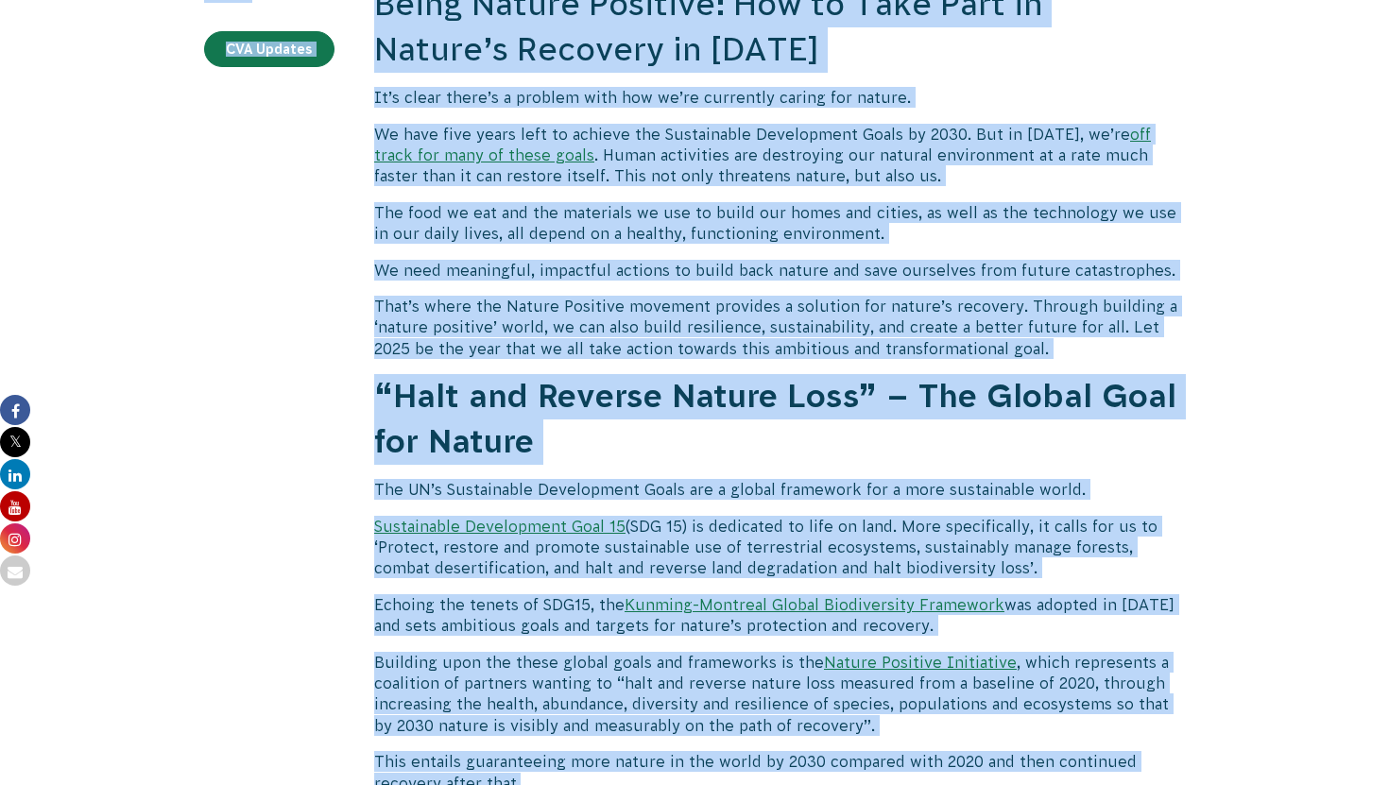
scroll to position [661, 0]
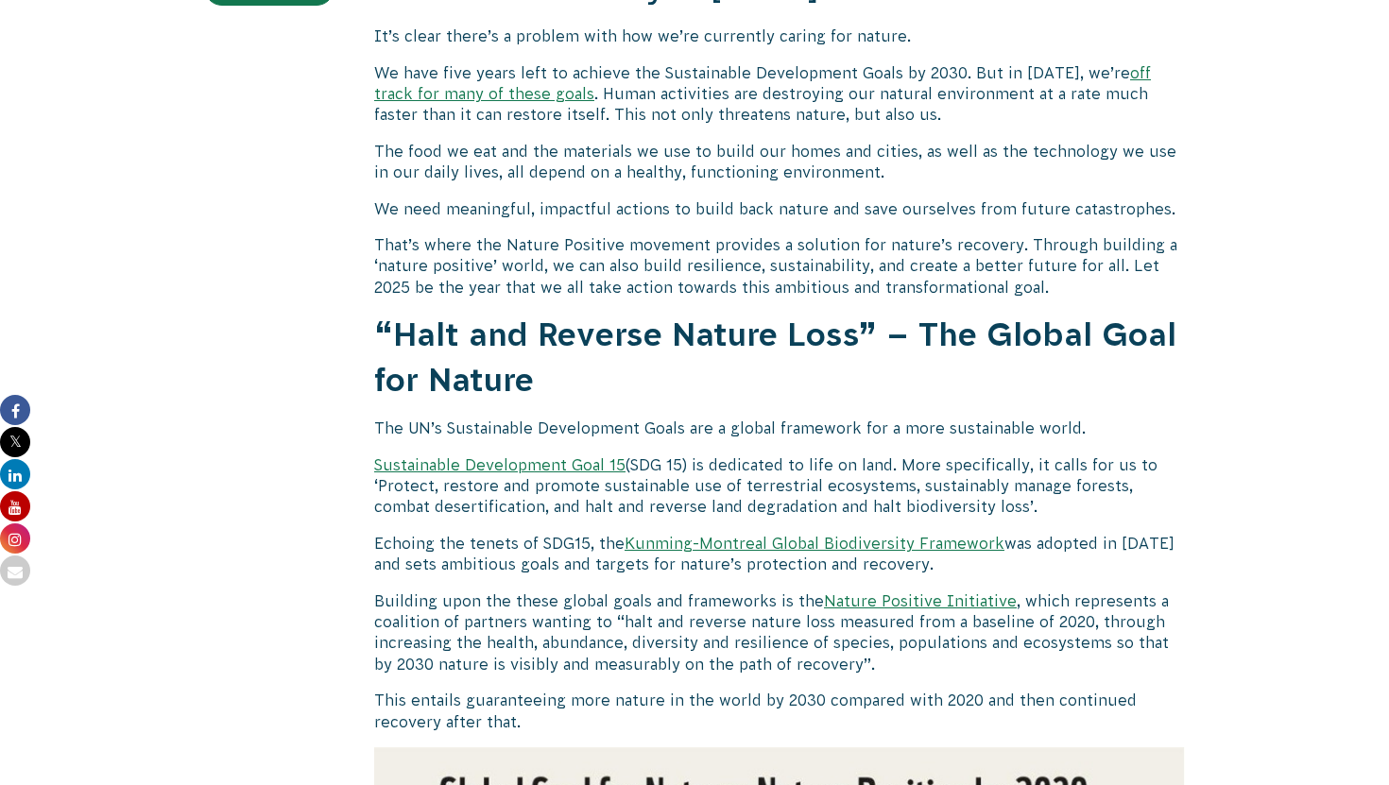
drag, startPoint x: 1241, startPoint y: 391, endPoint x: 1287, endPoint y: 332, distance: 74.6
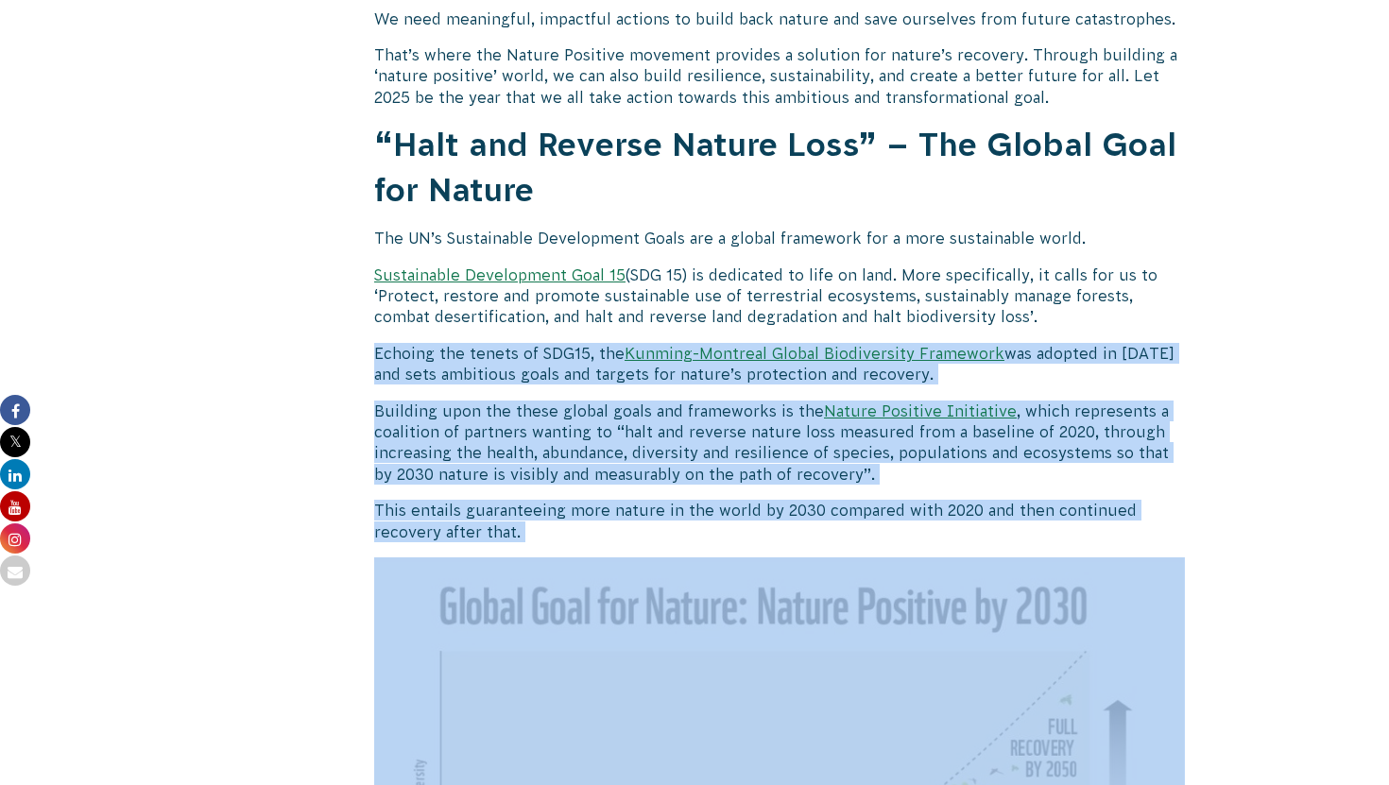
scroll to position [878, 0]
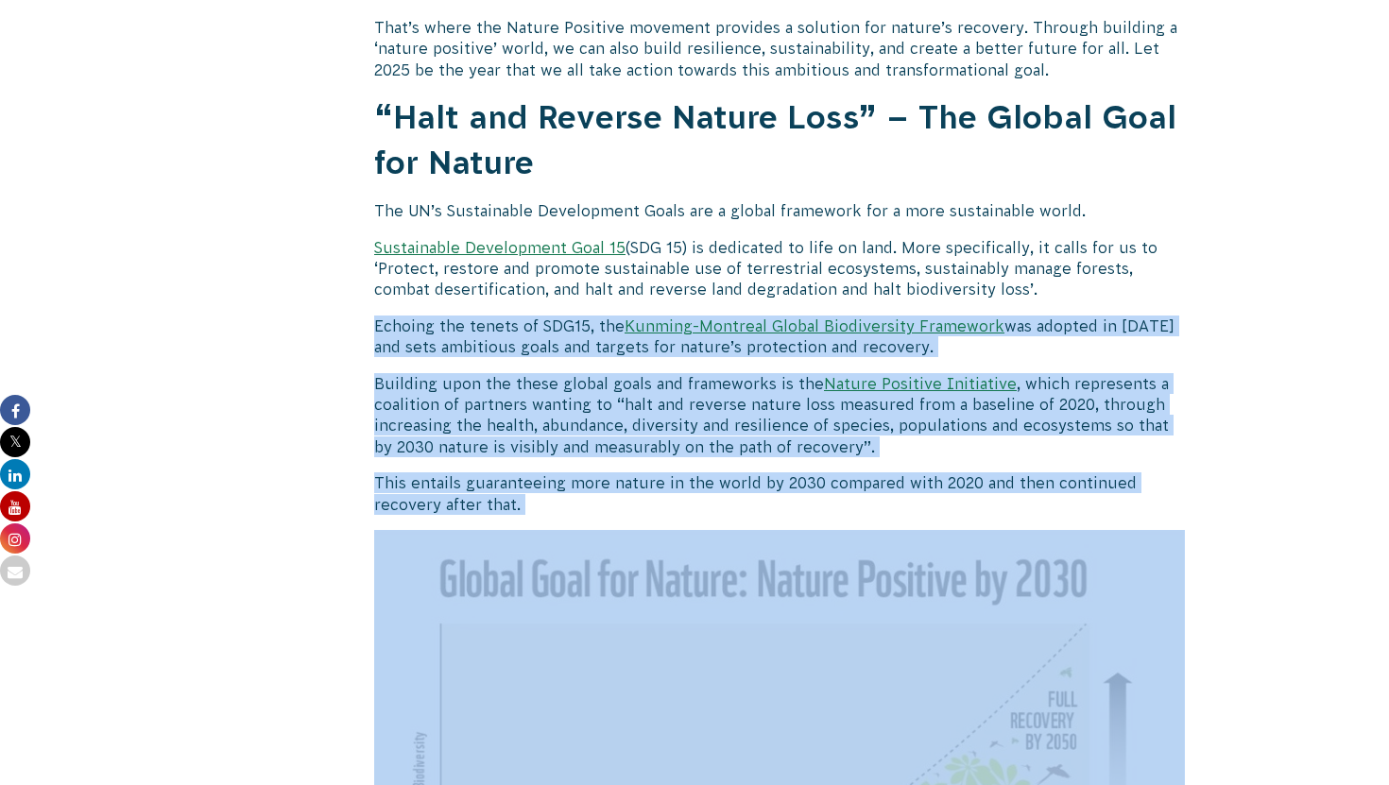
drag, startPoint x: 1189, startPoint y: 521, endPoint x: 1191, endPoint y: 284, distance: 237.1
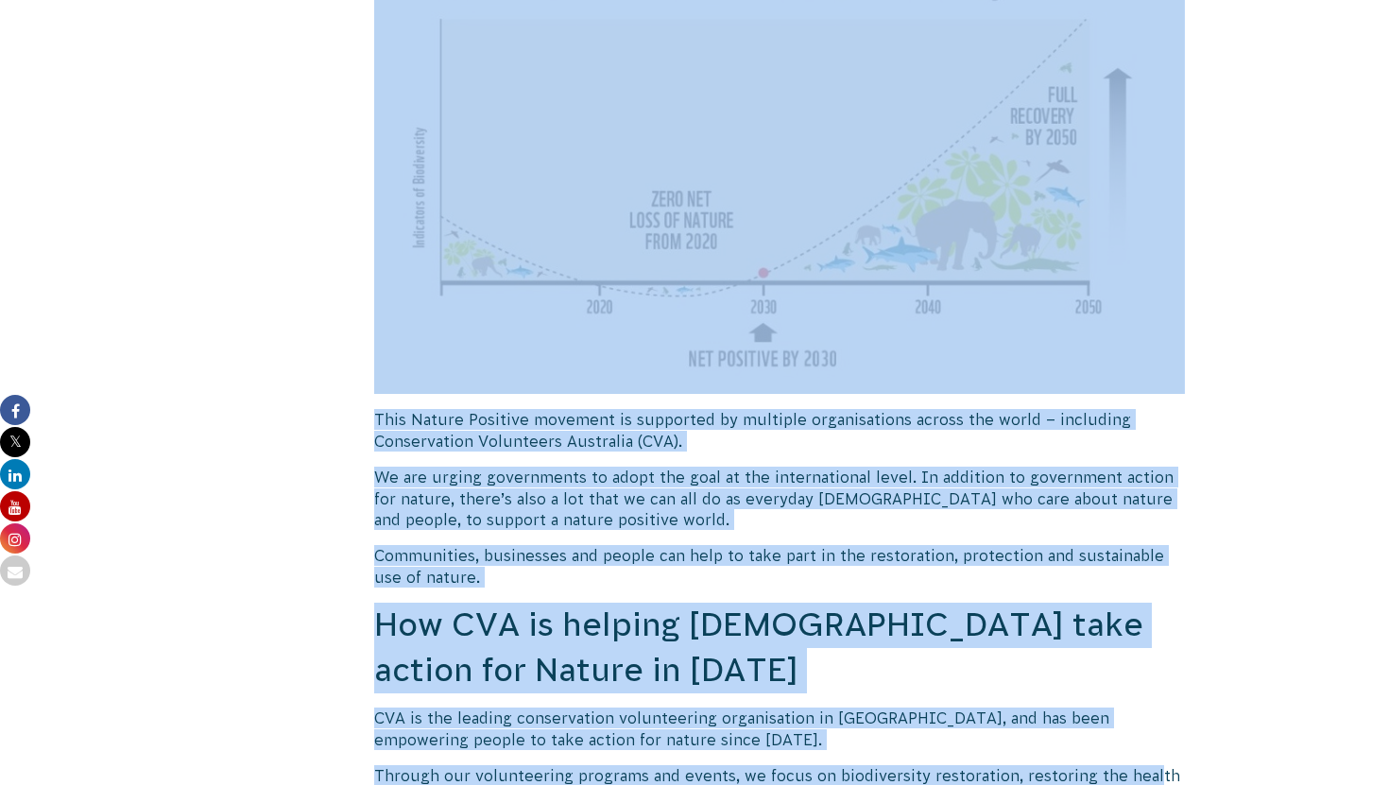
scroll to position [1490, 0]
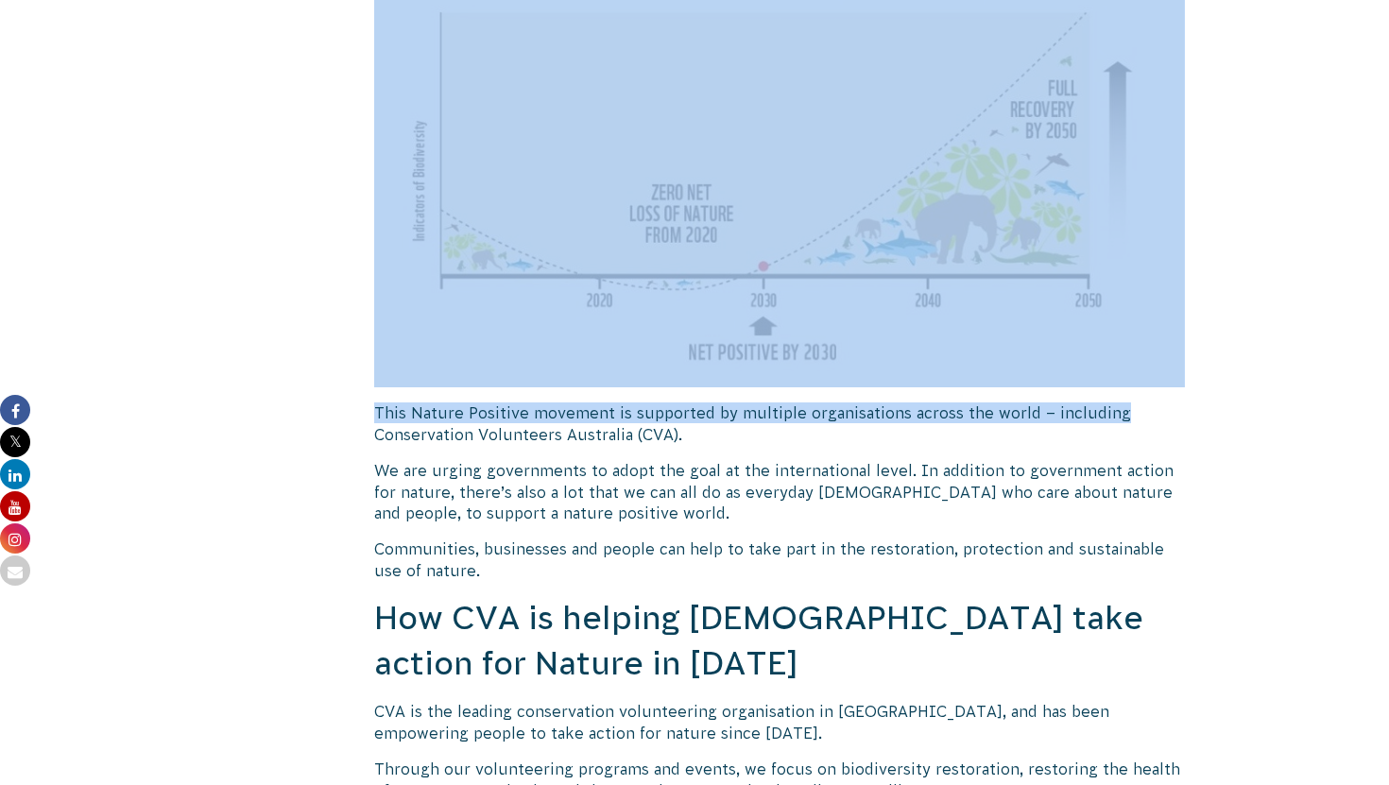
drag, startPoint x: 1160, startPoint y: 471, endPoint x: 1174, endPoint y: 403, distance: 69.5
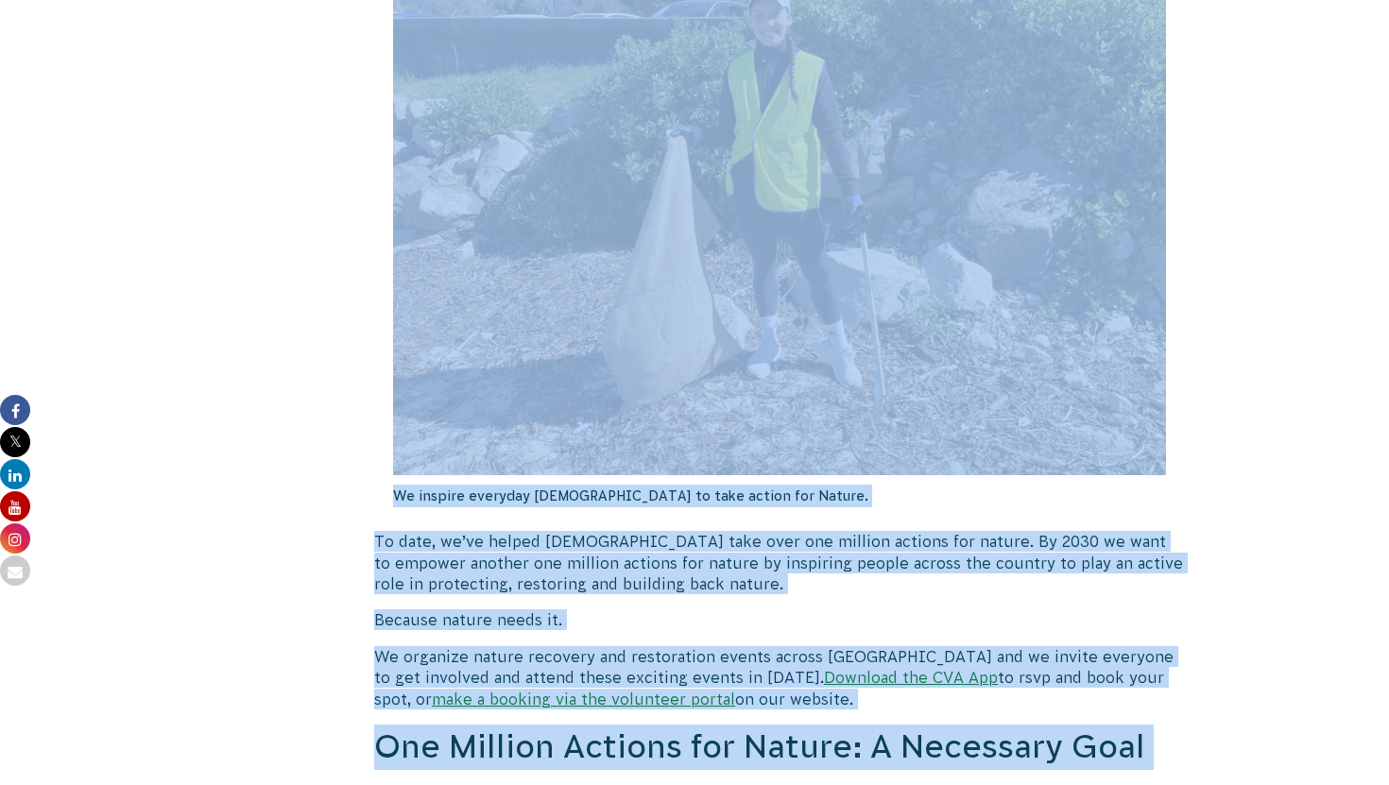
scroll to position [2426, 0]
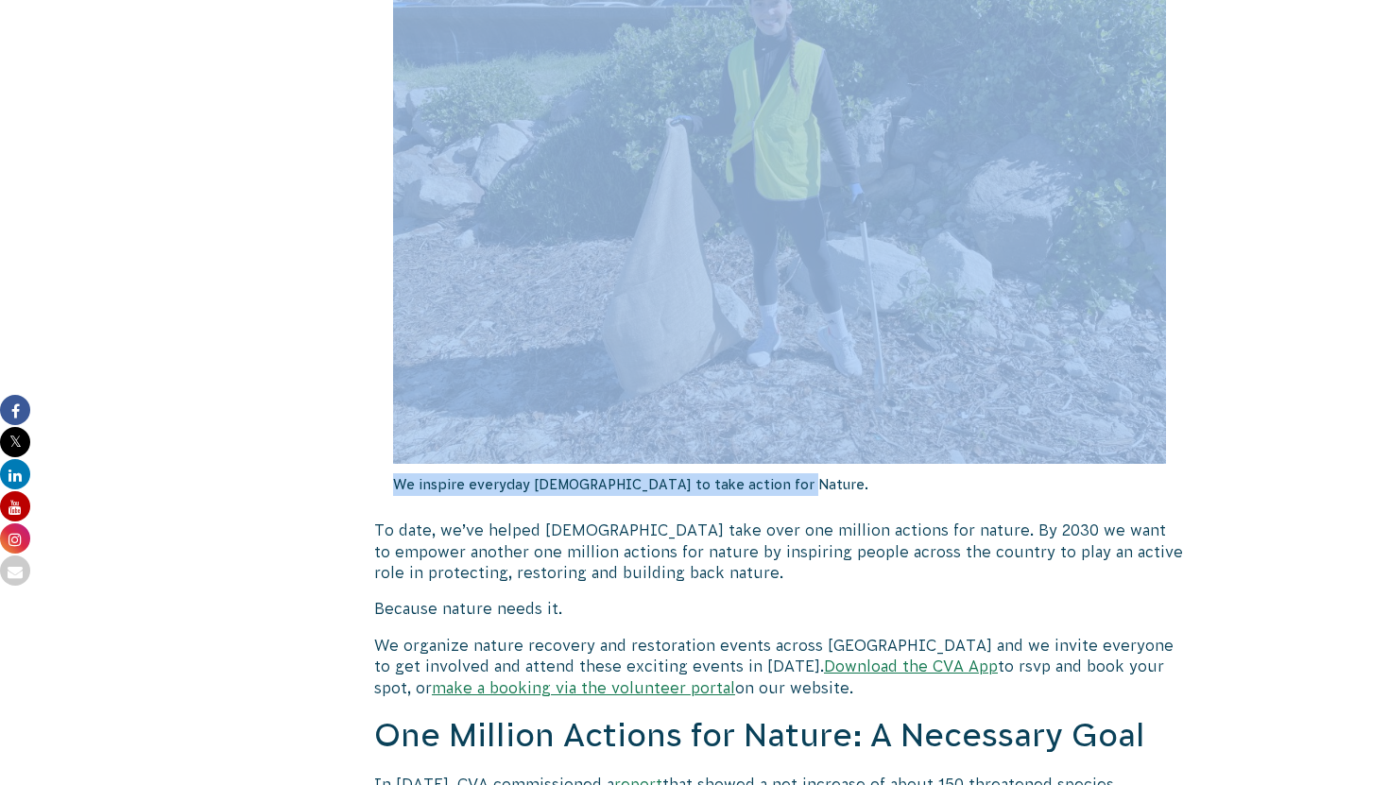
drag, startPoint x: 1152, startPoint y: 453, endPoint x: 913, endPoint y: 507, distance: 245.0
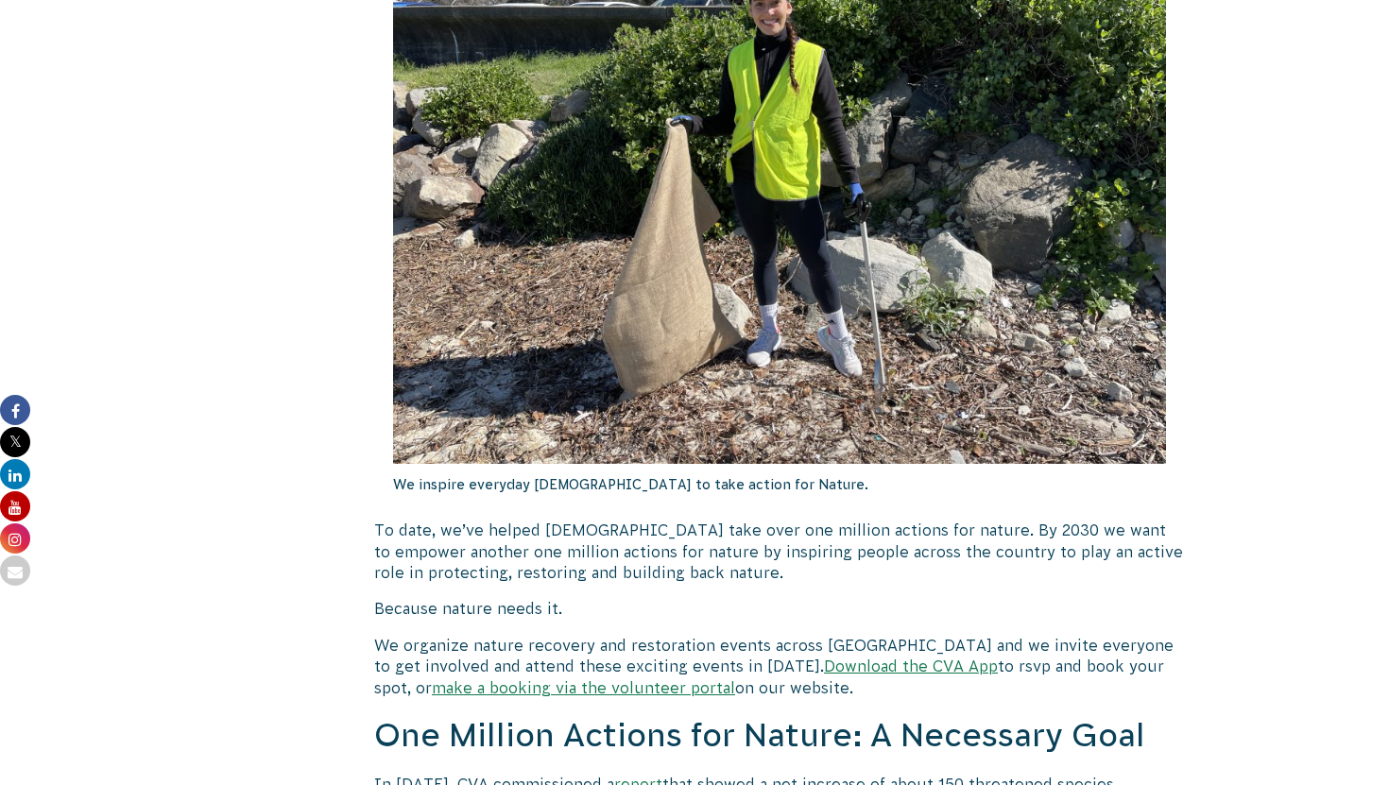
click at [1031, 598] on p "Because nature needs it." at bounding box center [779, 608] width 810 height 21
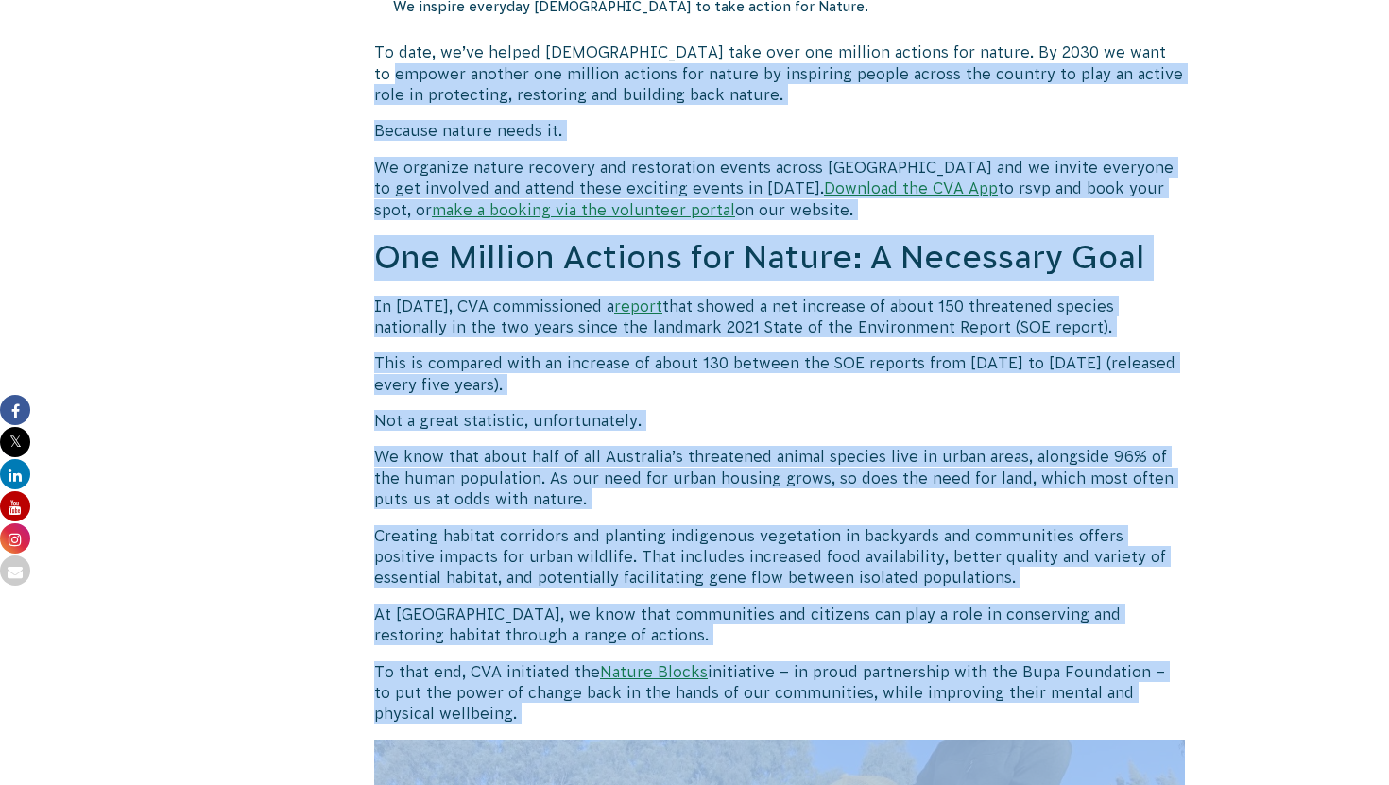
scroll to position [2968, 0]
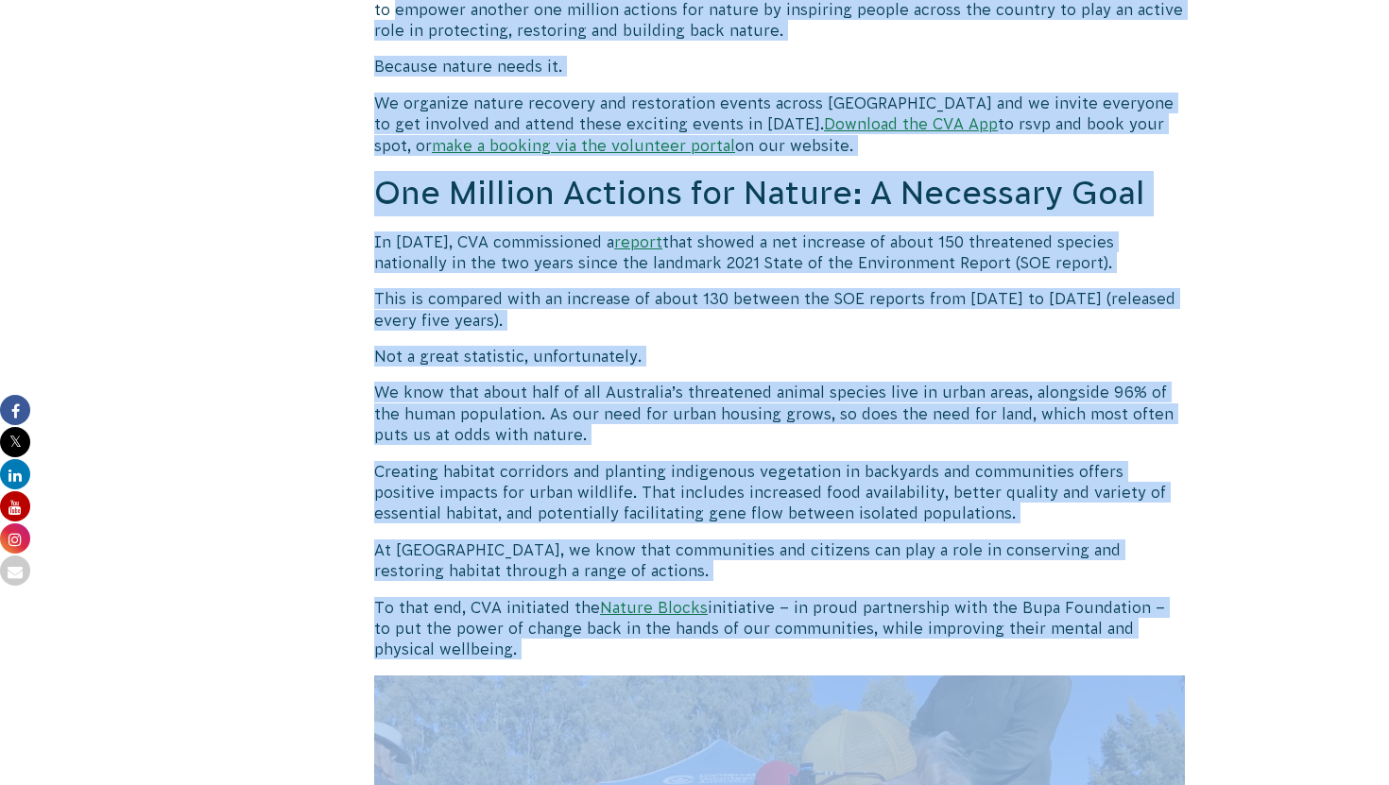
drag, startPoint x: 1210, startPoint y: 520, endPoint x: 1184, endPoint y: 257, distance: 264.9
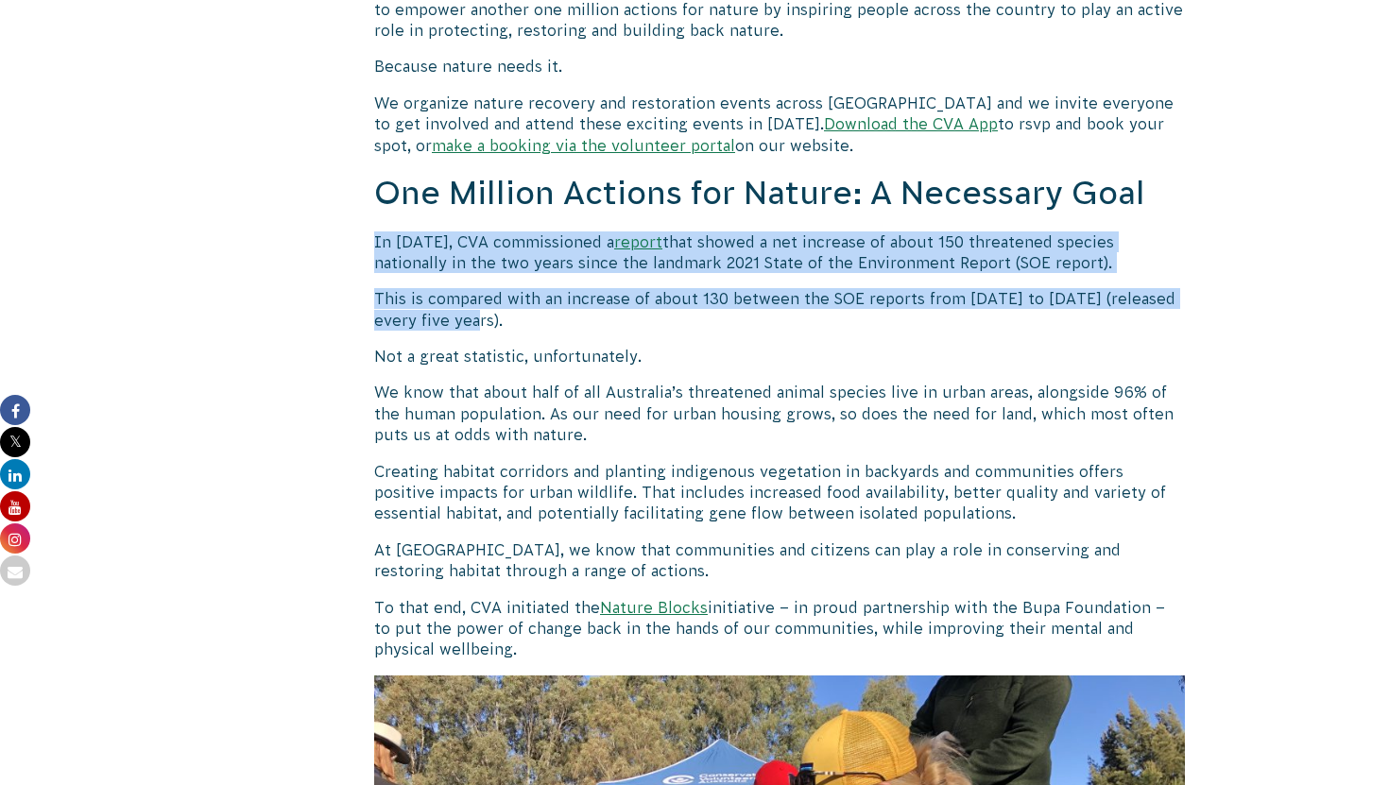
drag, startPoint x: 1192, startPoint y: 198, endPoint x: 1145, endPoint y: 320, distance: 130.7
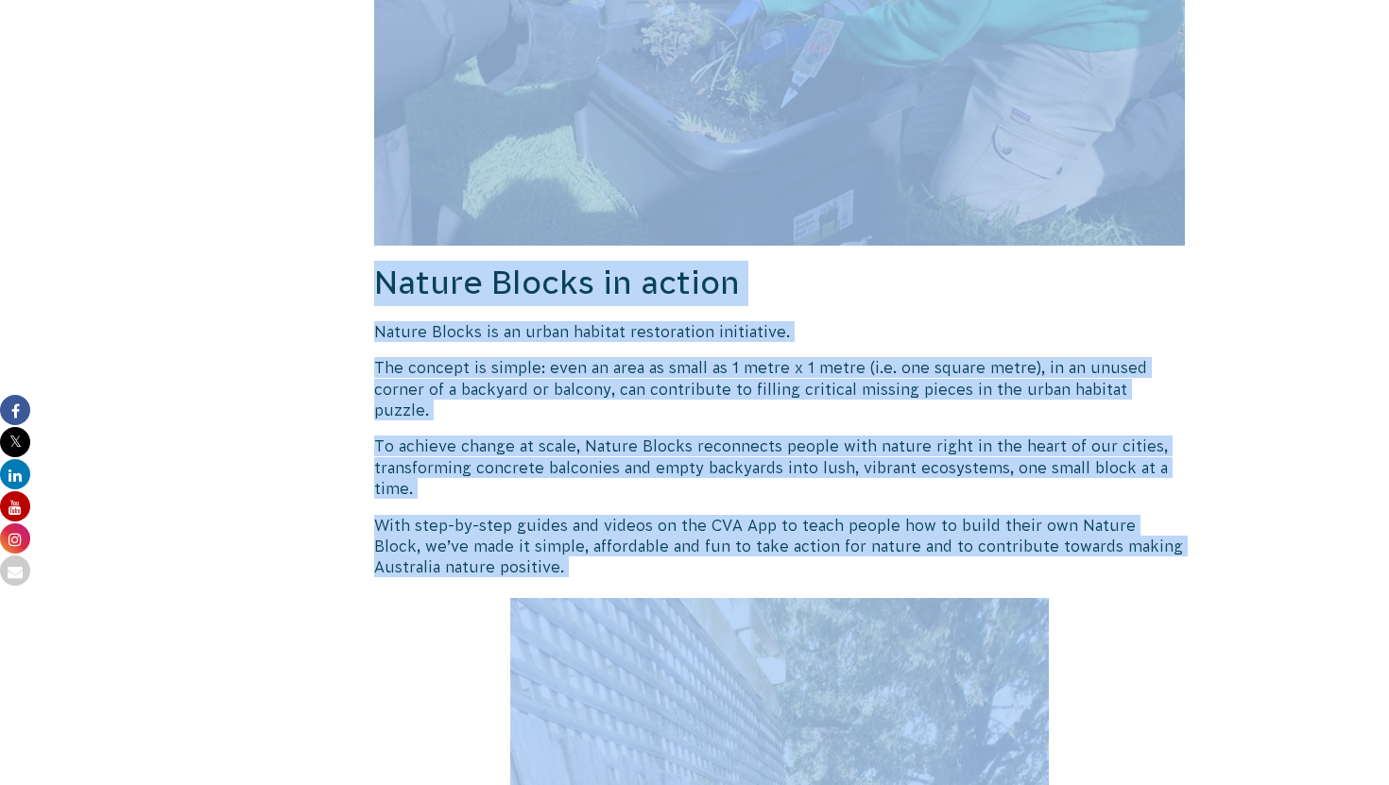
scroll to position [4049, 0]
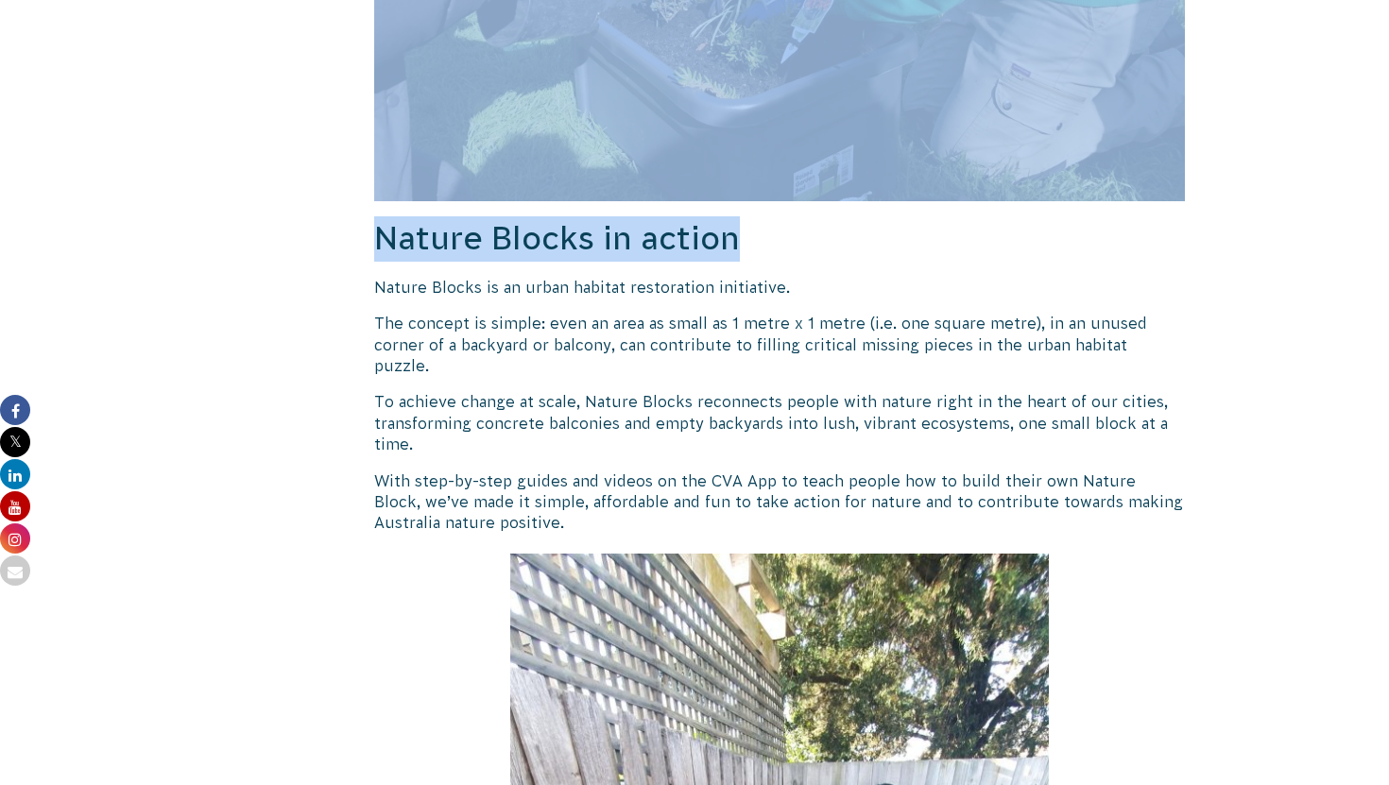
drag, startPoint x: 1107, startPoint y: 506, endPoint x: 1143, endPoint y: 224, distance: 284.7
click at [1143, 224] on div "Being Nature Positive: How to Take Part in Nature’s Recovery in 2025 It’s clear…" at bounding box center [779, 759] width 810 height 8455
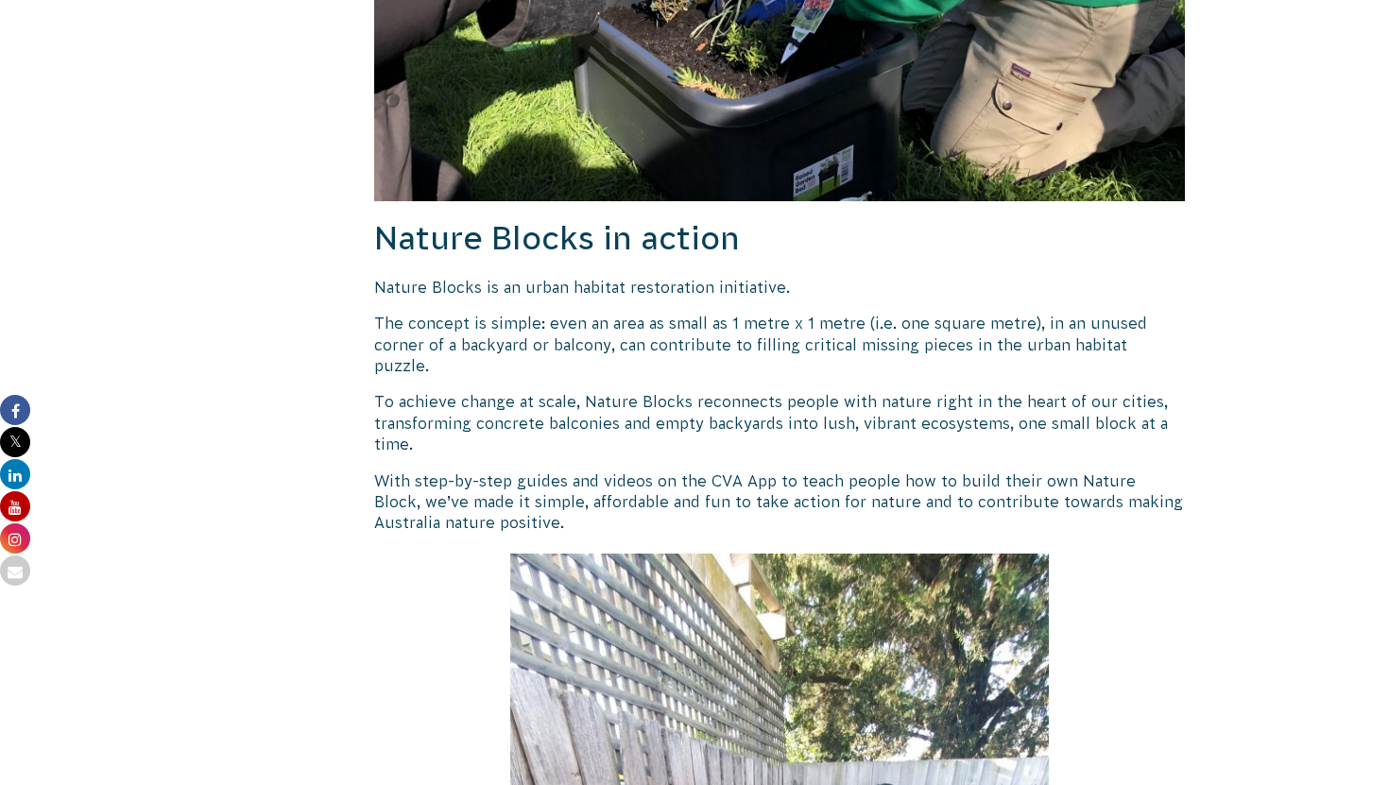
click at [1148, 366] on div "Being Nature Positive: How to Take Part in Nature’s Recovery in 2025 It’s clear…" at bounding box center [779, 759] width 810 height 8455
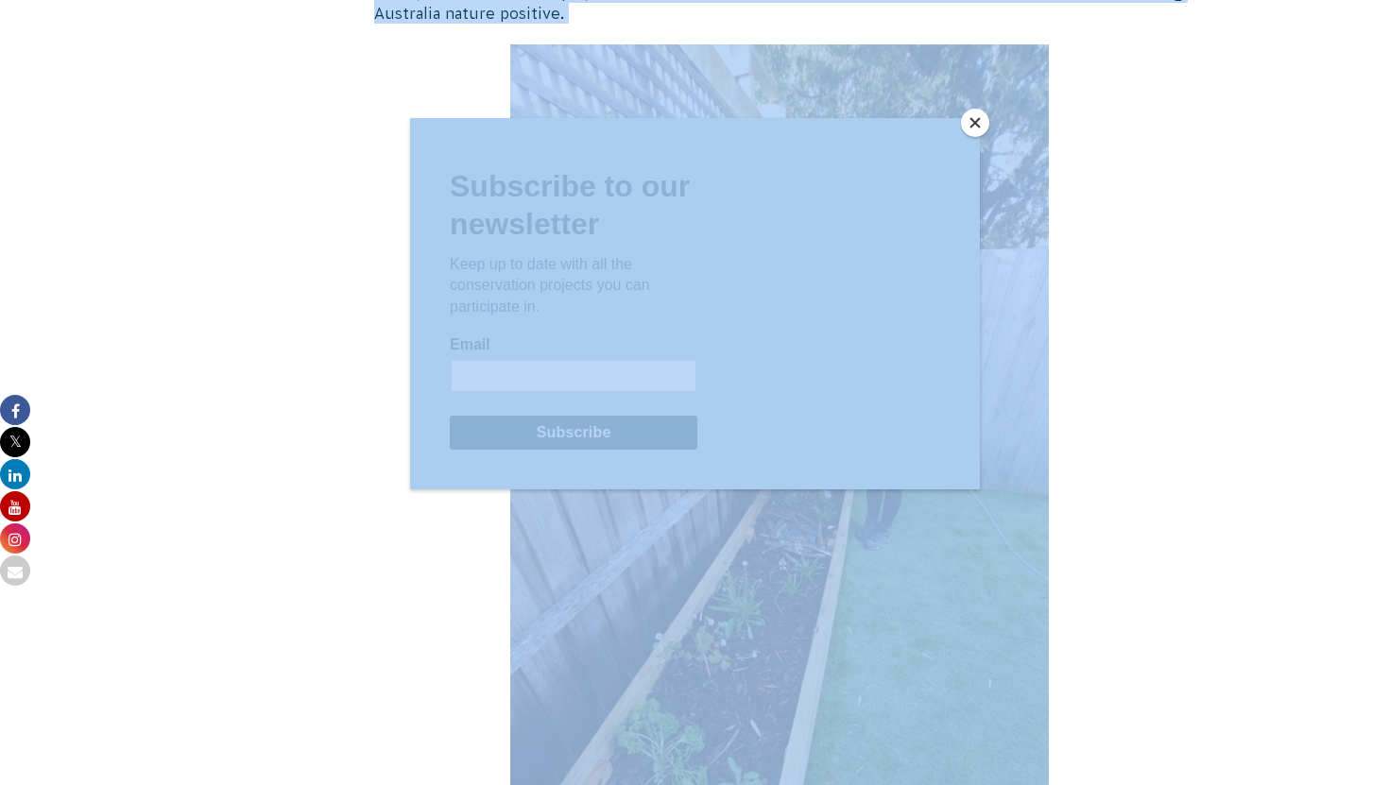
scroll to position [4570, 0]
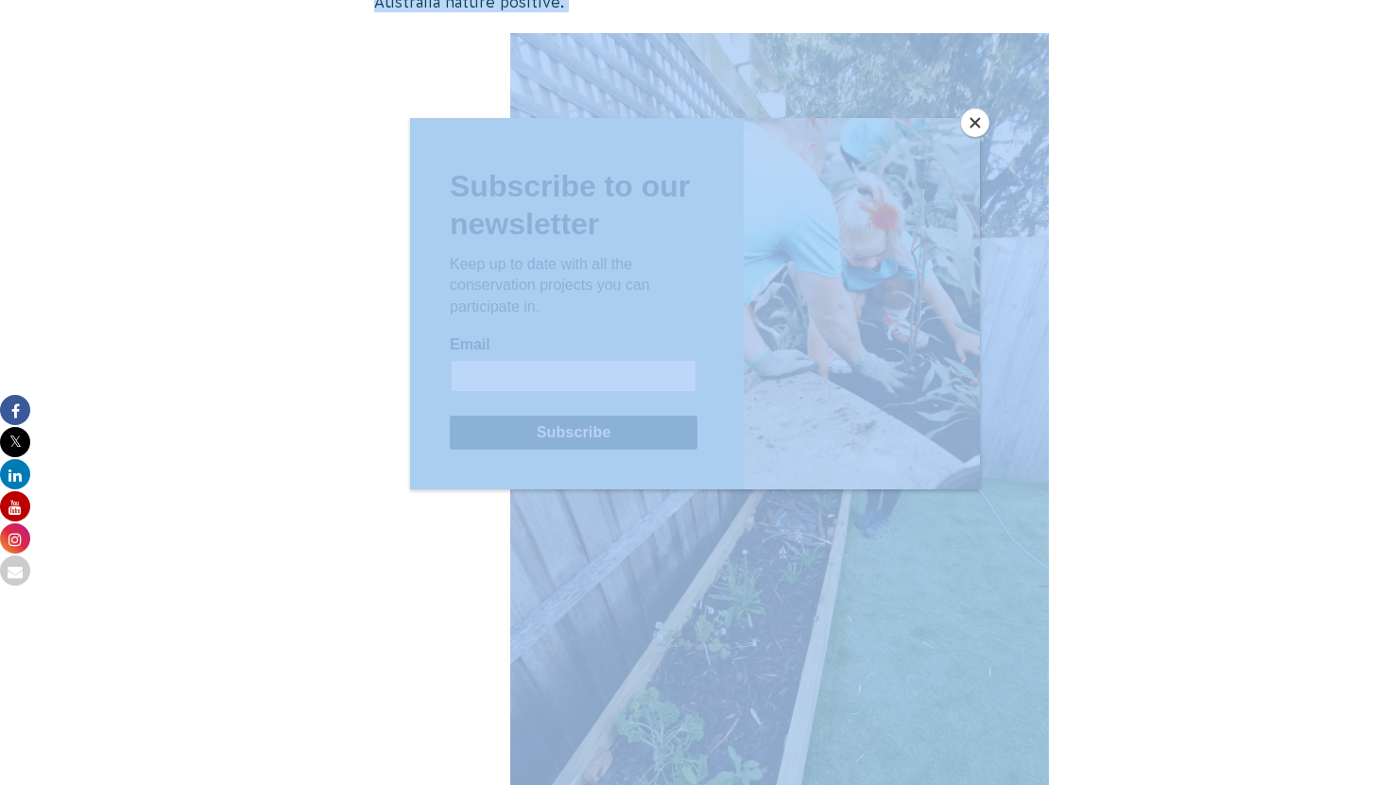
drag, startPoint x: 1183, startPoint y: 323, endPoint x: 1148, endPoint y: 632, distance: 310.8
click at [1161, 696] on body "About Us Our Priorities Reconciliation Impact Our Board Our People Careers CVA …" at bounding box center [694, 505] width 1389 height 10150
click at [979, 120] on button "Close" at bounding box center [975, 123] width 28 height 28
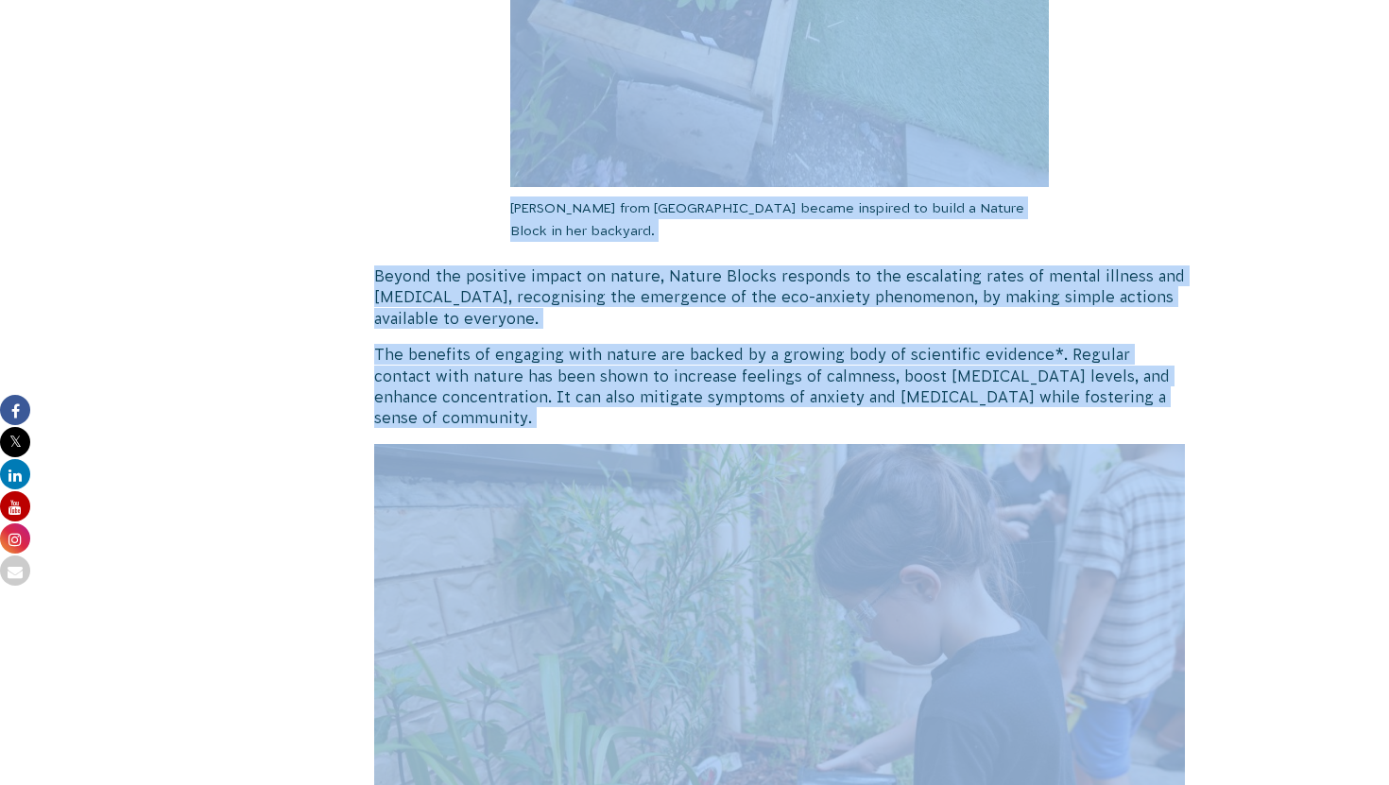
scroll to position [5401, 0]
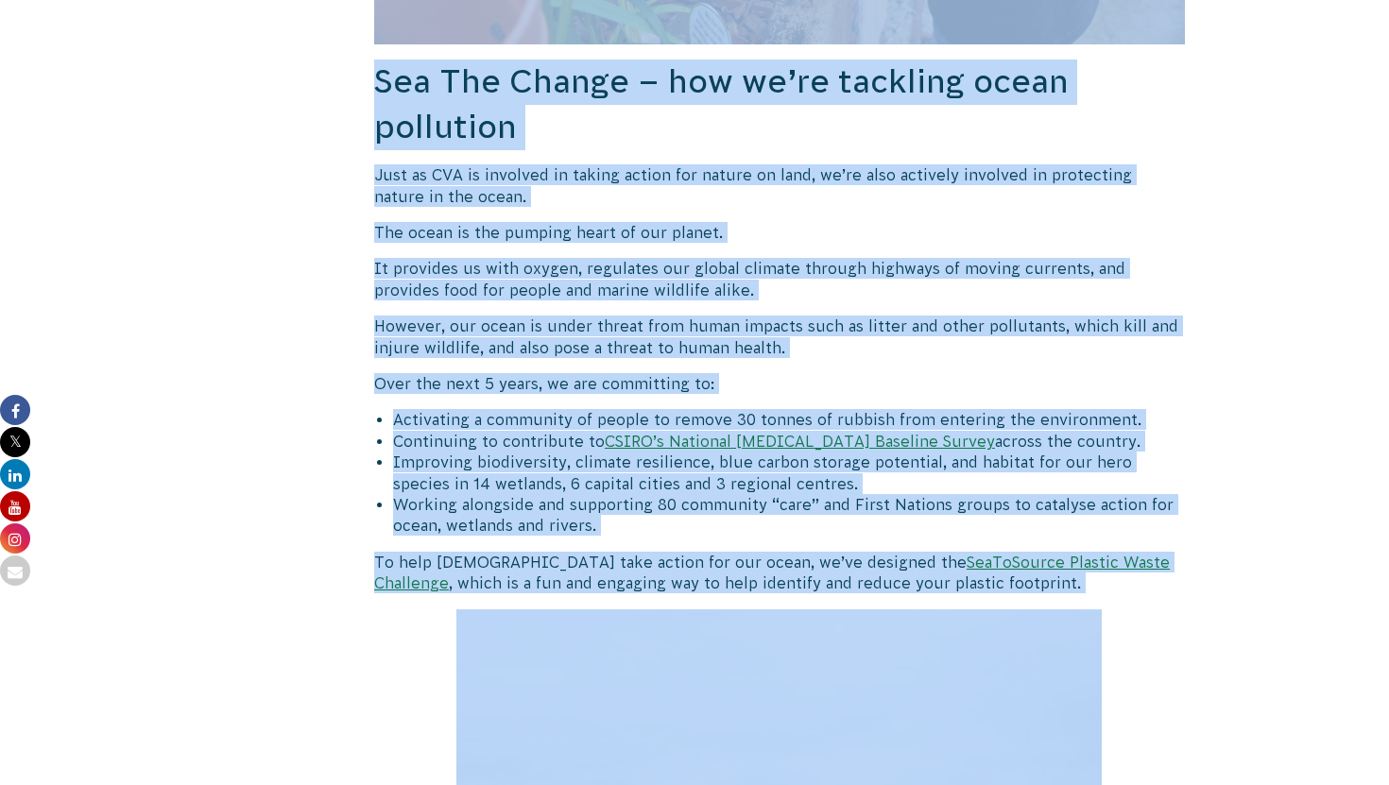
scroll to position [6355, 0]
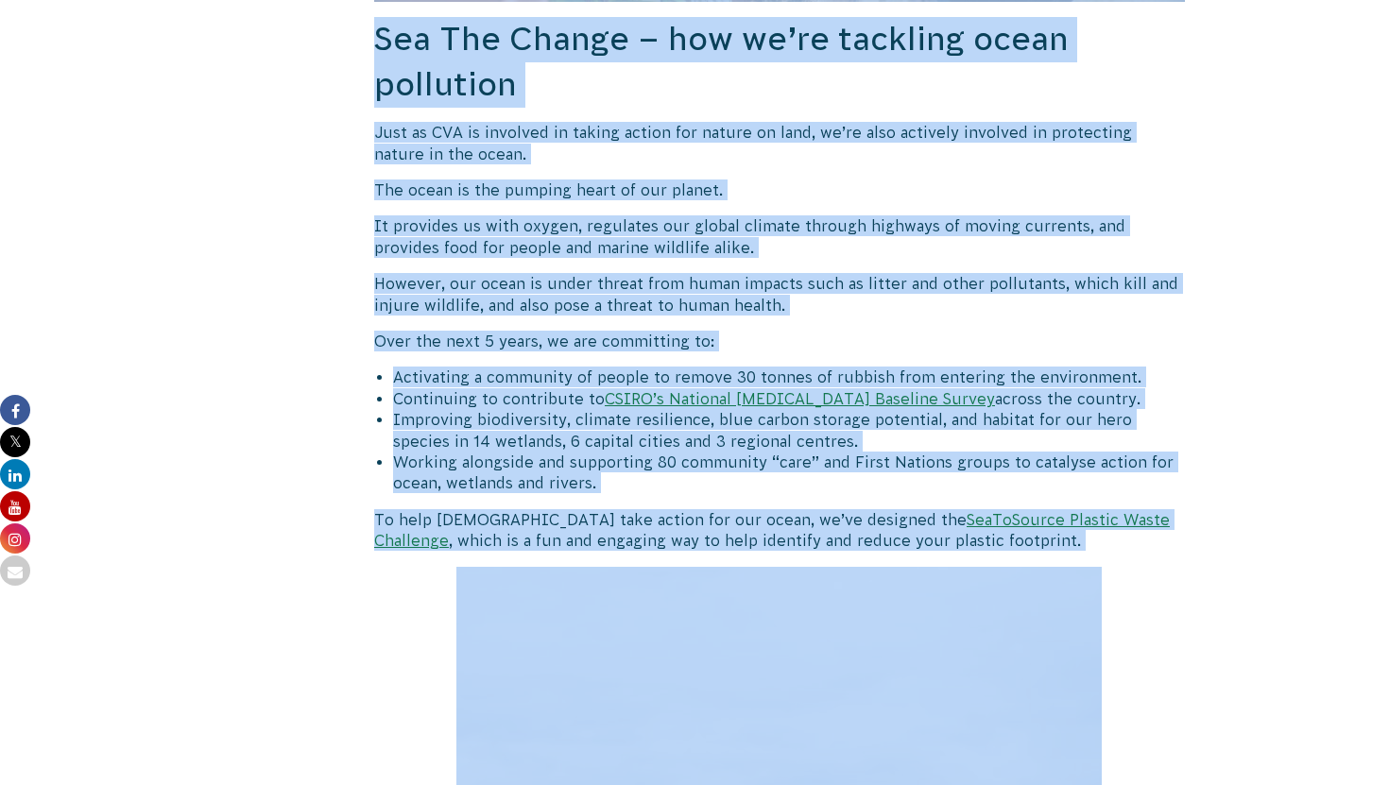
drag, startPoint x: 1134, startPoint y: 196, endPoint x: 1079, endPoint y: 567, distance: 375.4
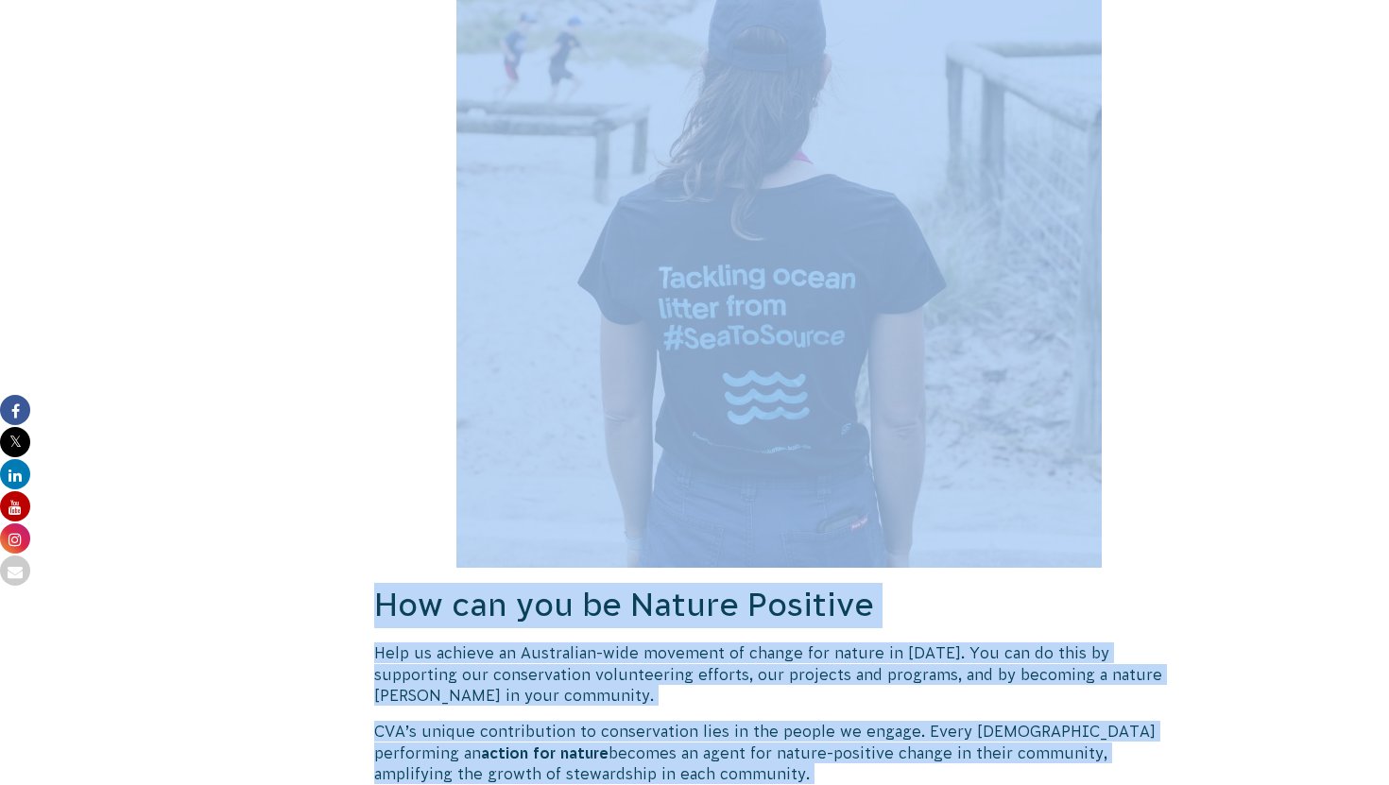
scroll to position [7374, 0]
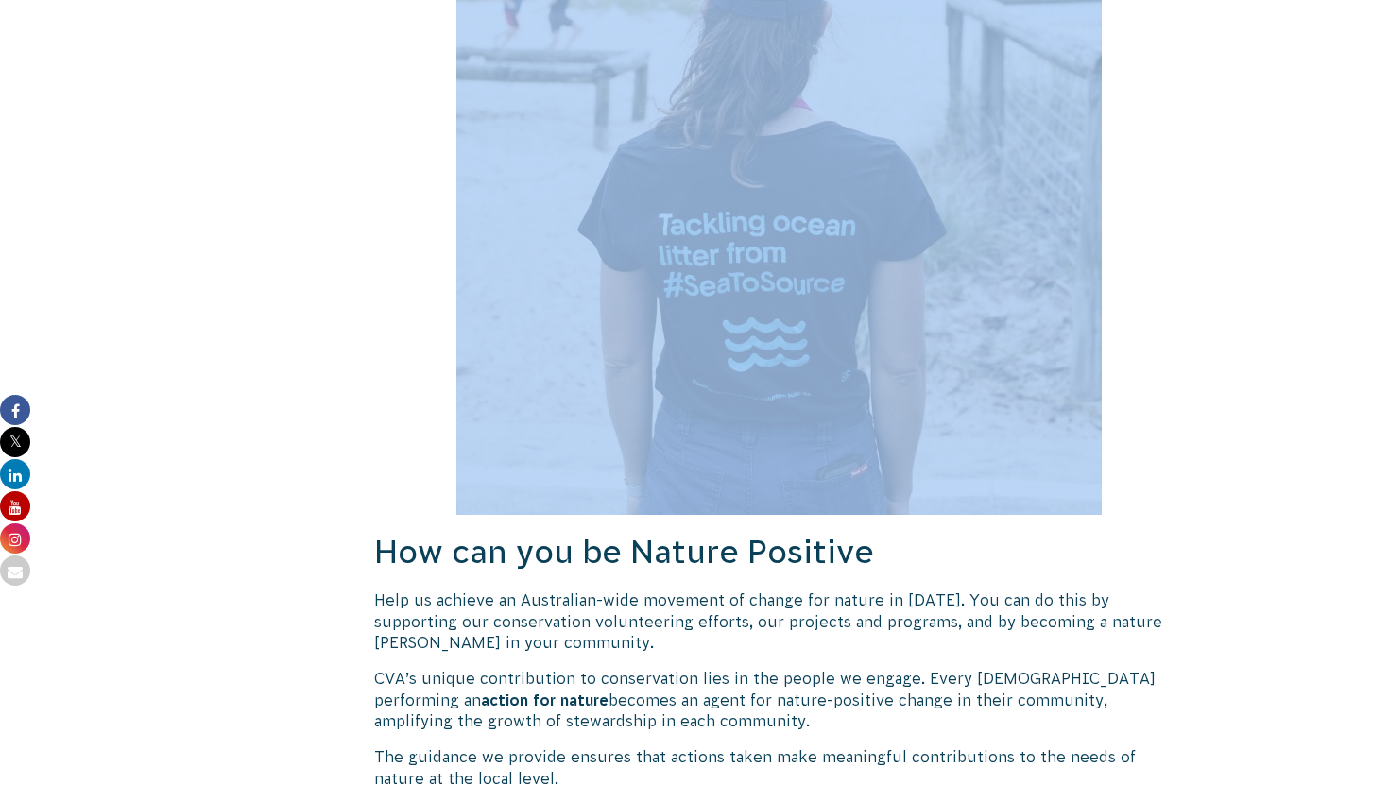
drag, startPoint x: 1180, startPoint y: 352, endPoint x: 1249, endPoint y: 187, distance: 179.1
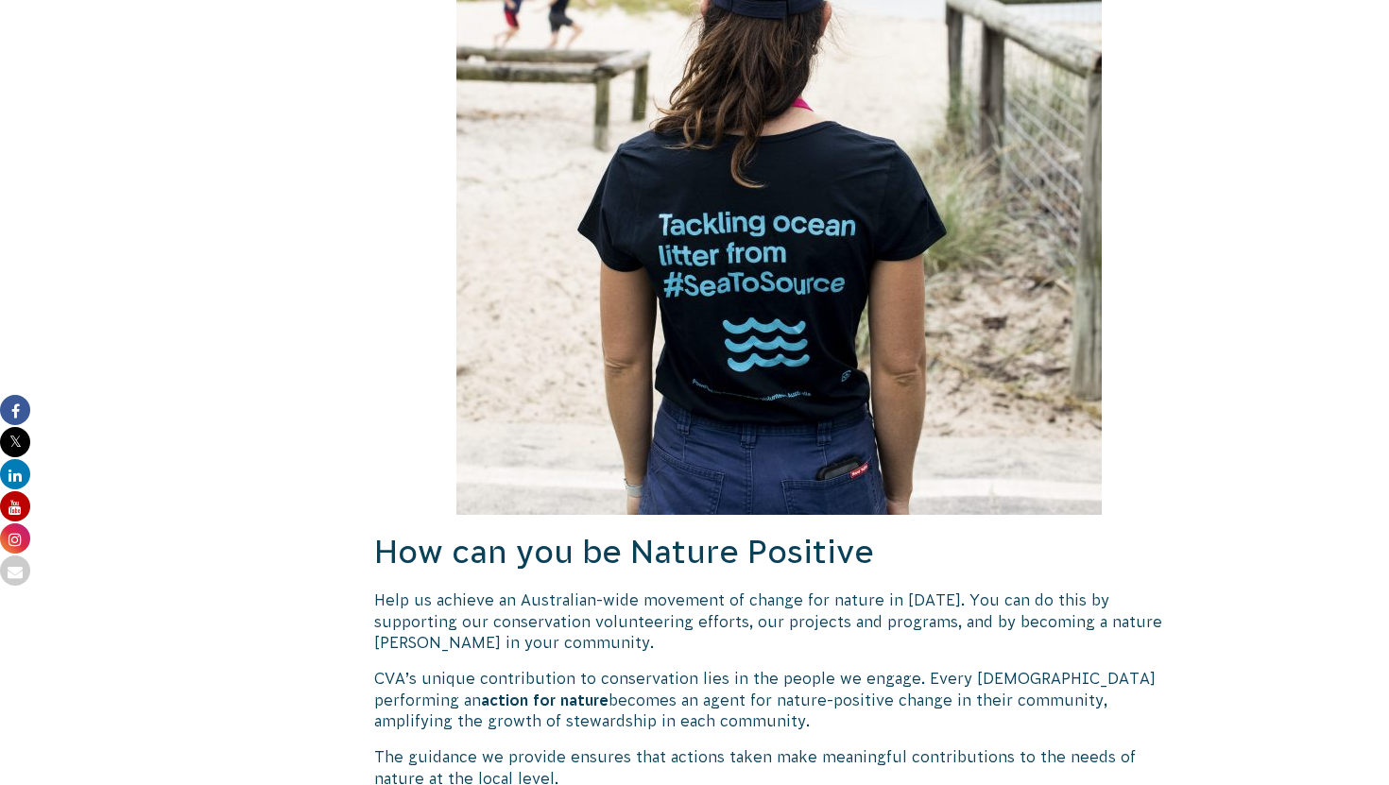
drag, startPoint x: 1089, startPoint y: 613, endPoint x: 1102, endPoint y: 572, distance: 42.7
click at [1135, 530] on h2 "How can you be Nature Positive" at bounding box center [779, 552] width 810 height 45
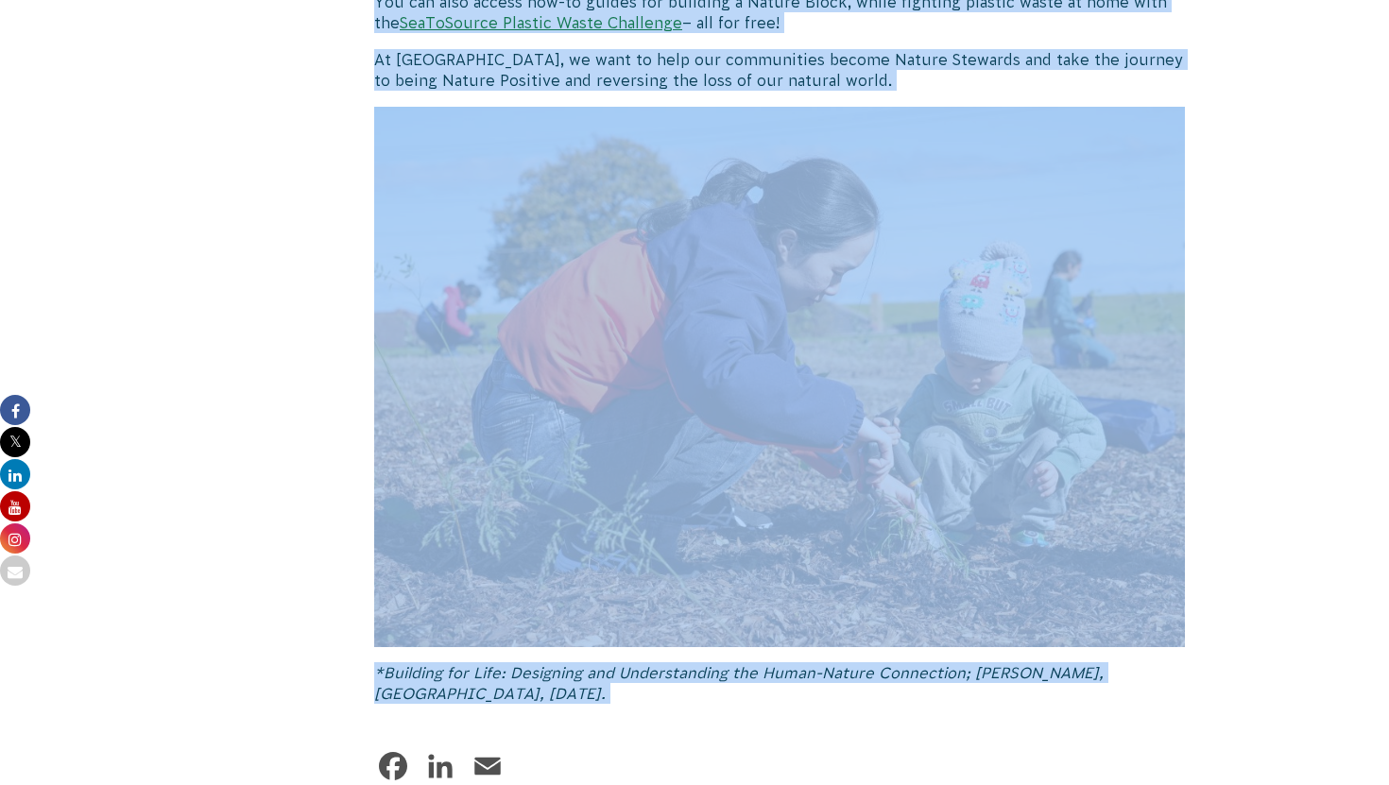
scroll to position [8295, 0]
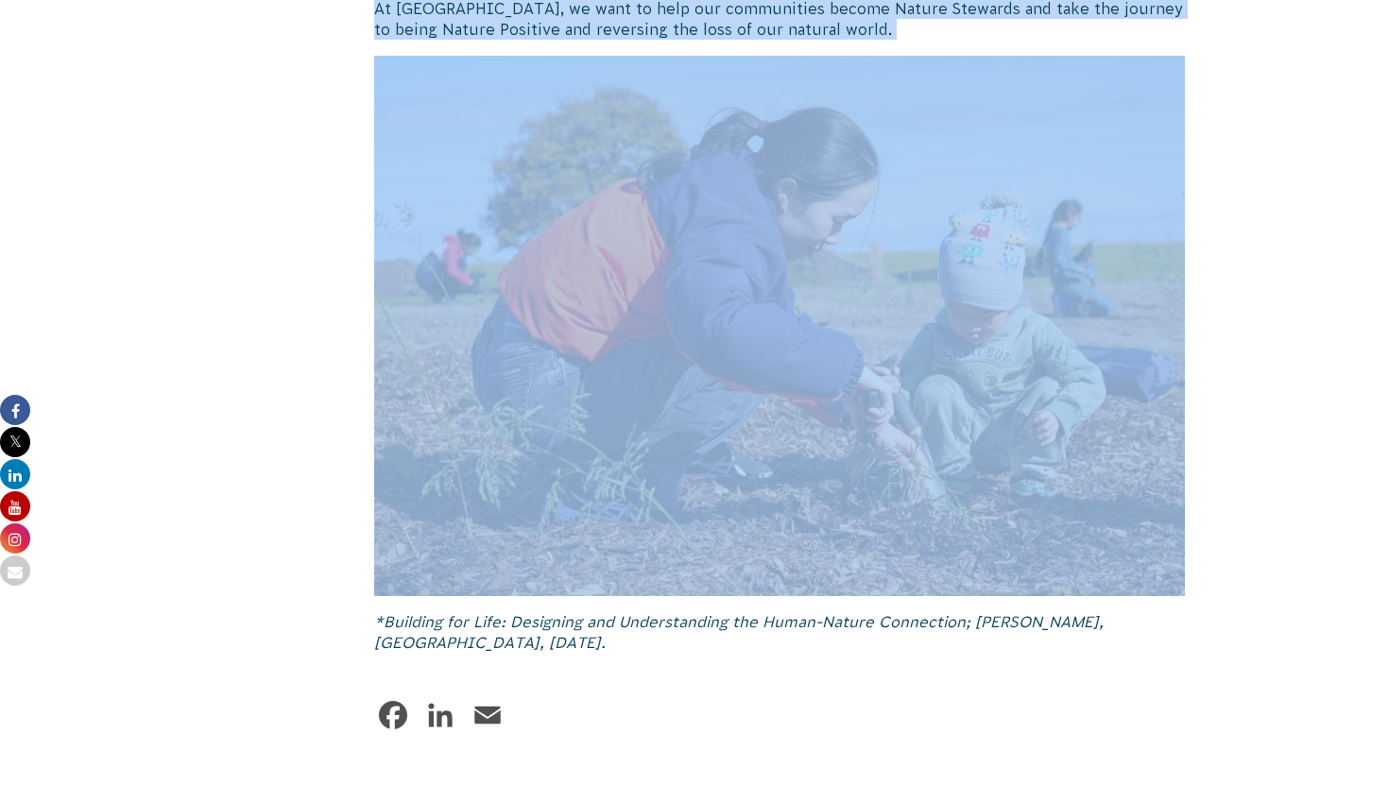
drag, startPoint x: 1135, startPoint y: 526, endPoint x: 1135, endPoint y: 435, distance: 91.6
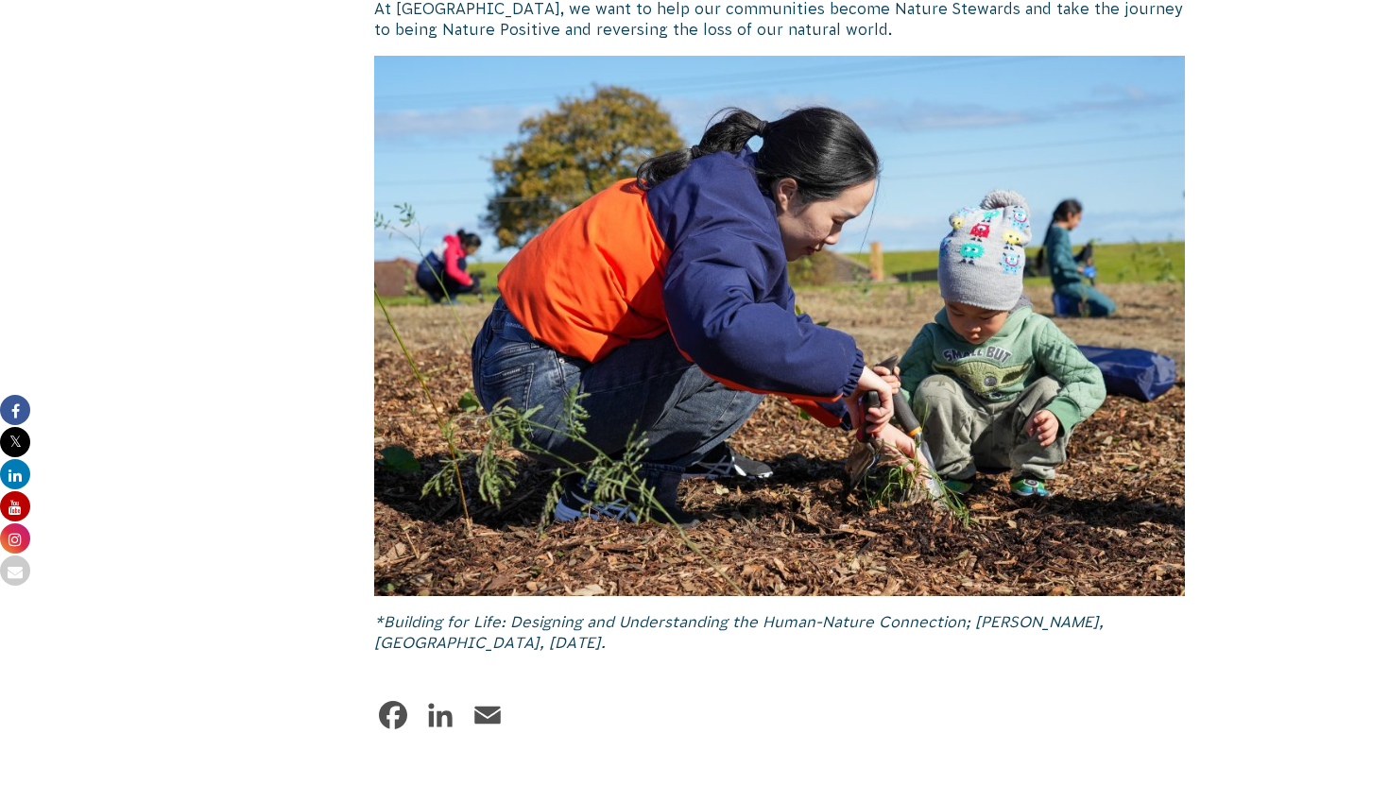
click at [1042, 613] on icon "*Building for Life: Designing and Understanding the Human-Nature Connection; St…" at bounding box center [738, 632] width 729 height 38
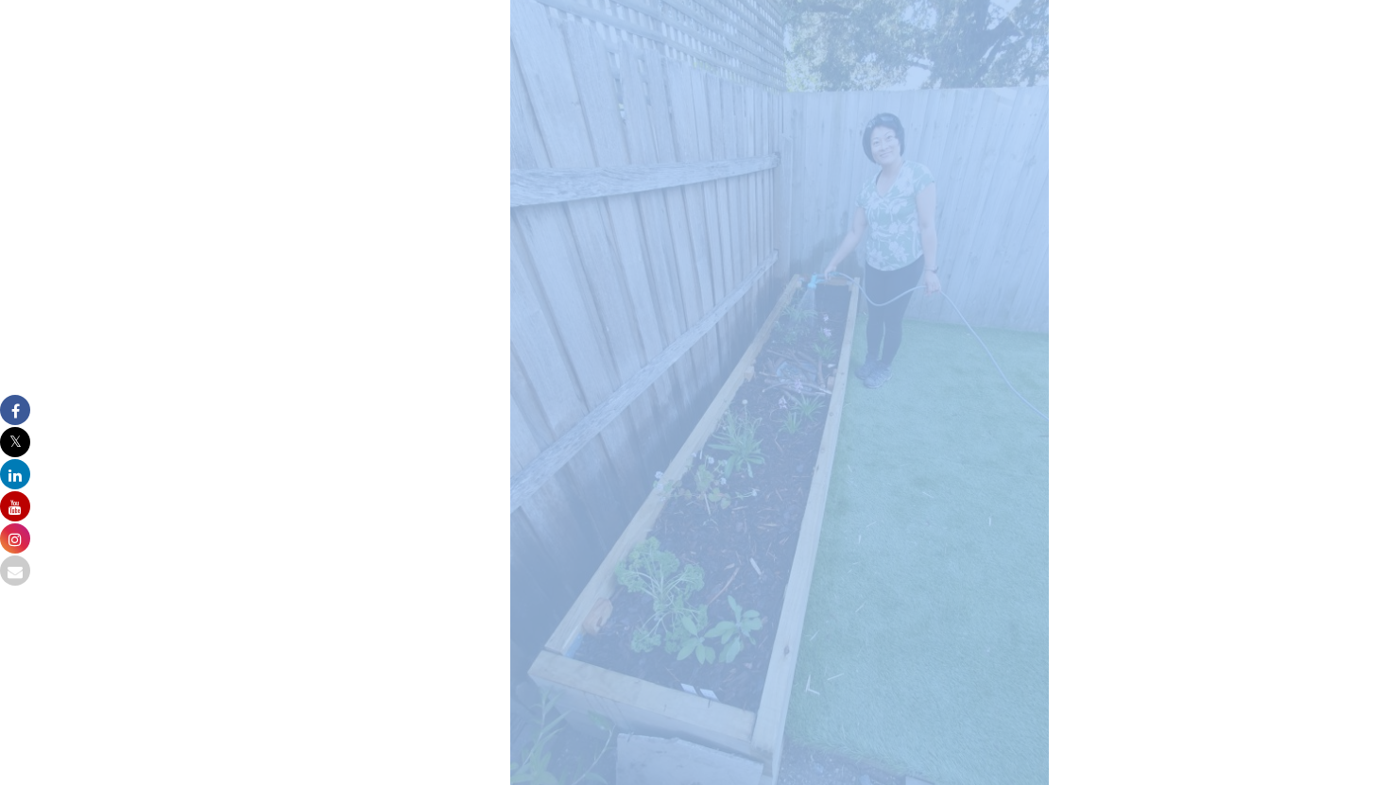
drag, startPoint x: 1026, startPoint y: 655, endPoint x: 1183, endPoint y: 784, distance: 203.3
click at [1183, 784] on div "Being Nature Positive: How to Take Part in Nature’s Recovery in 2025 It’s clear…" at bounding box center [779, 89] width 810 height 8455
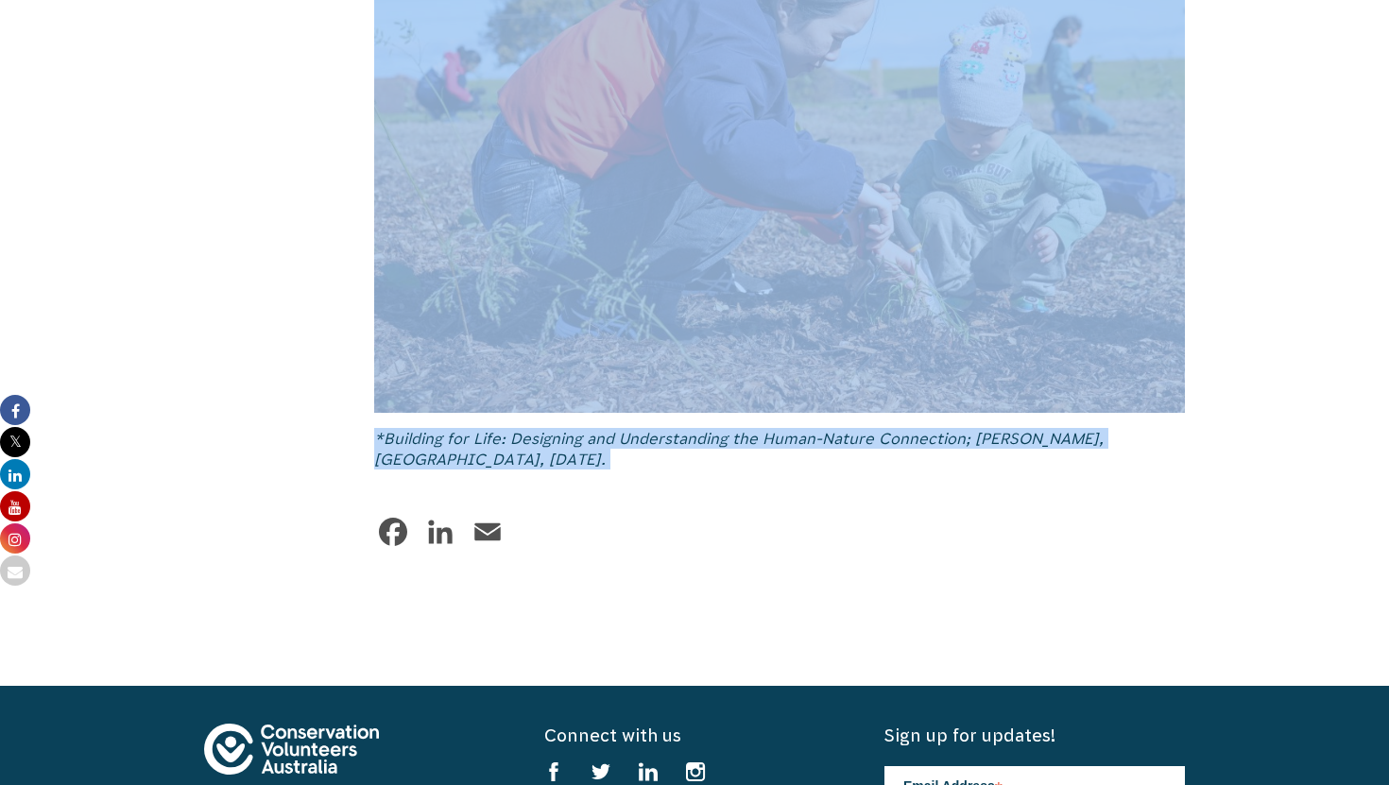
scroll to position [9321, 0]
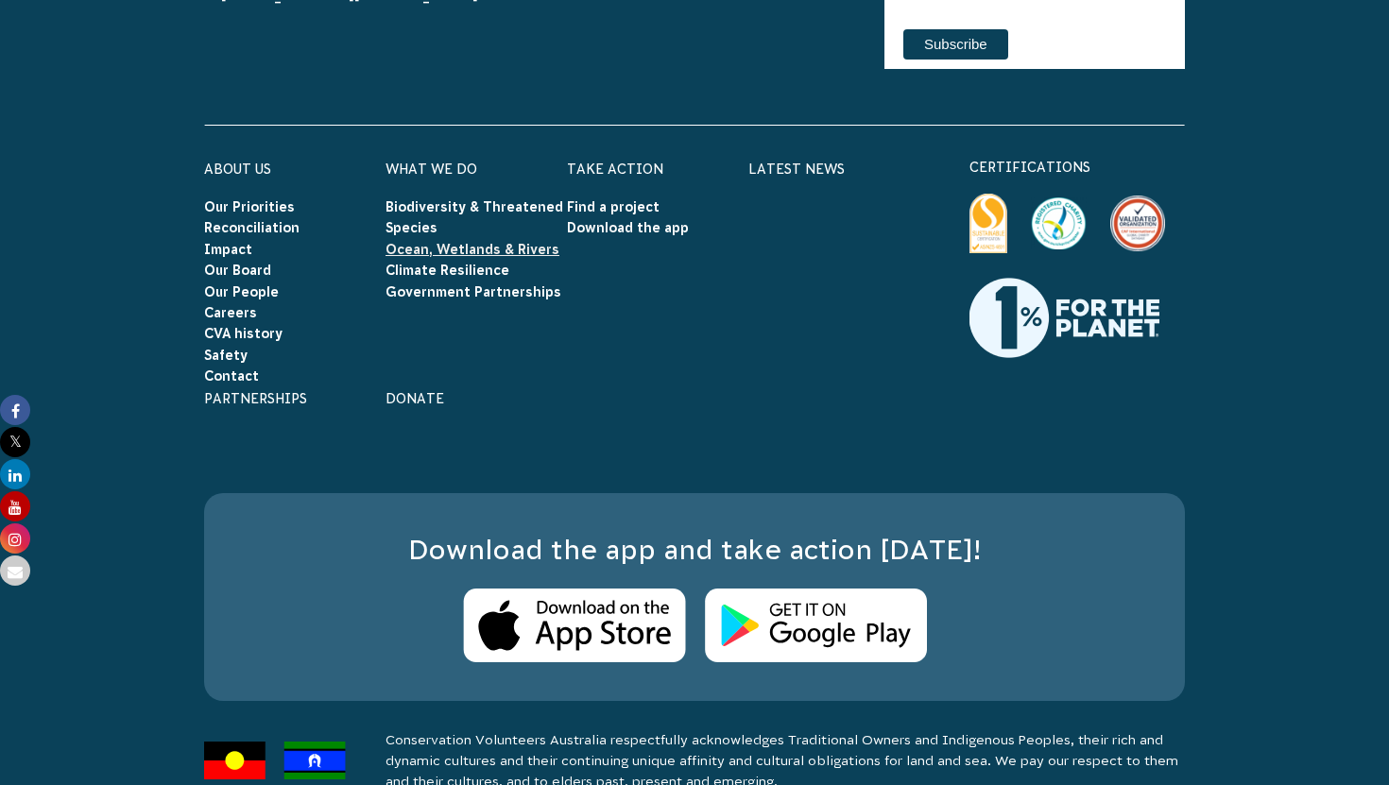
click at [487, 242] on link "Ocean, Wetlands & Rivers" at bounding box center [472, 249] width 174 height 15
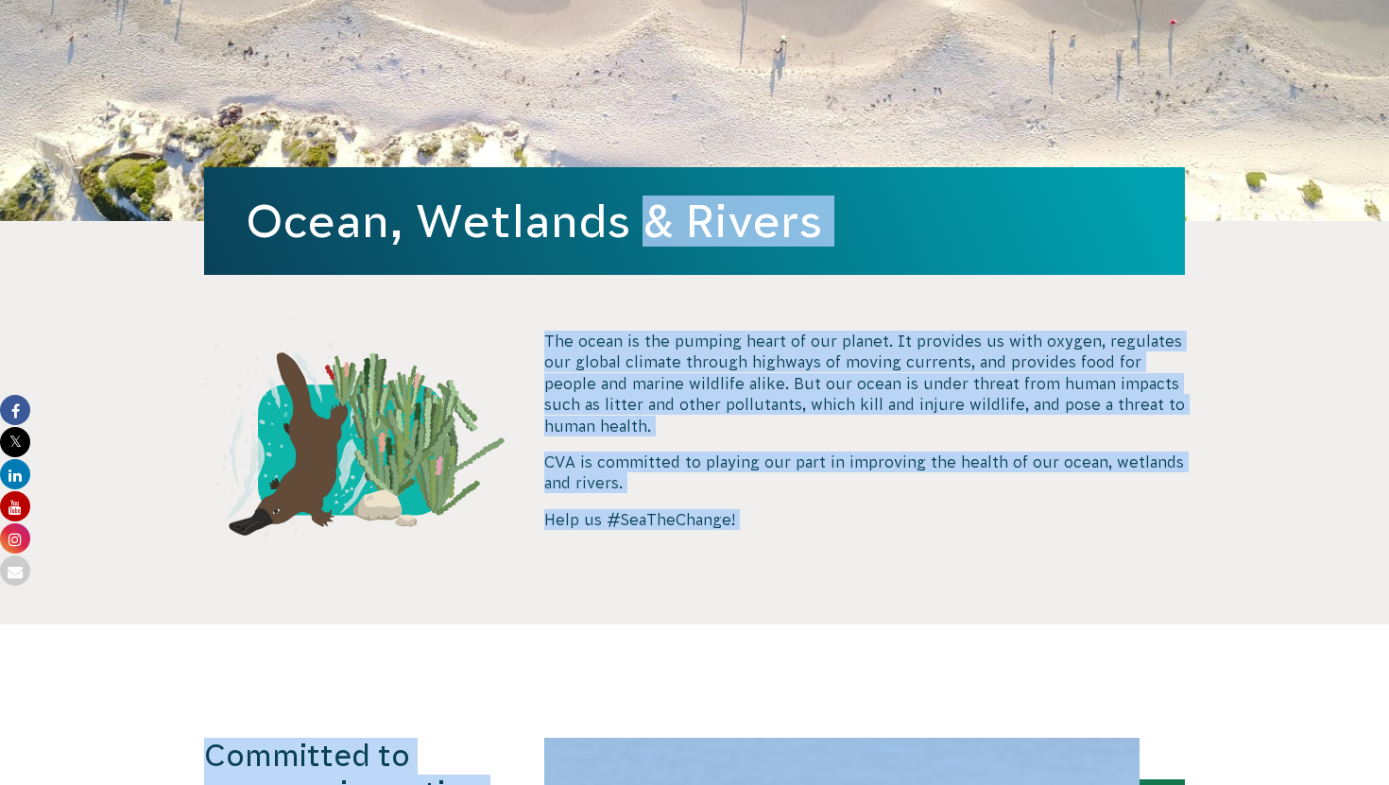
scroll to position [520, 0]
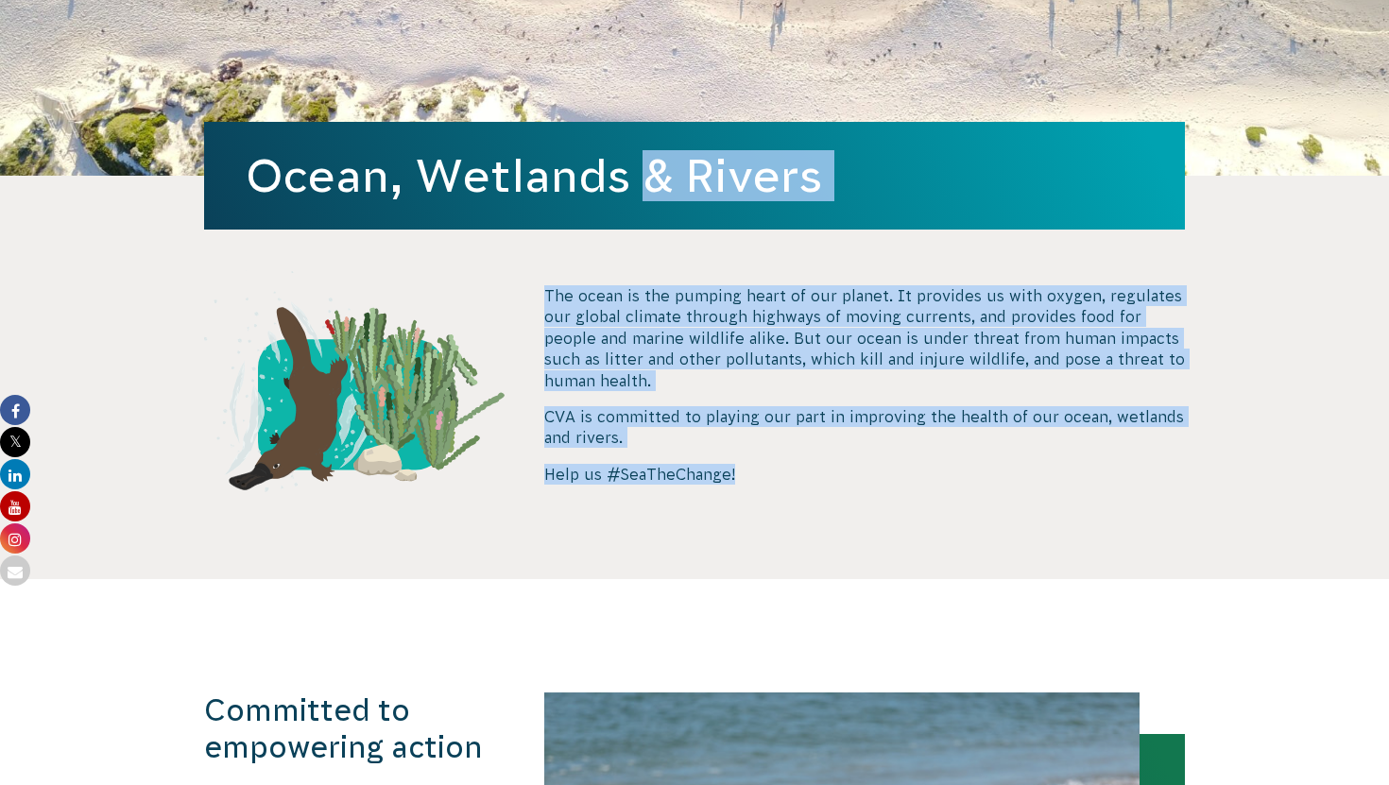
drag, startPoint x: 861, startPoint y: 609, endPoint x: 893, endPoint y: 469, distance: 144.4
click at [893, 469] on p "Help us #SeaTheChange!" at bounding box center [864, 474] width 640 height 21
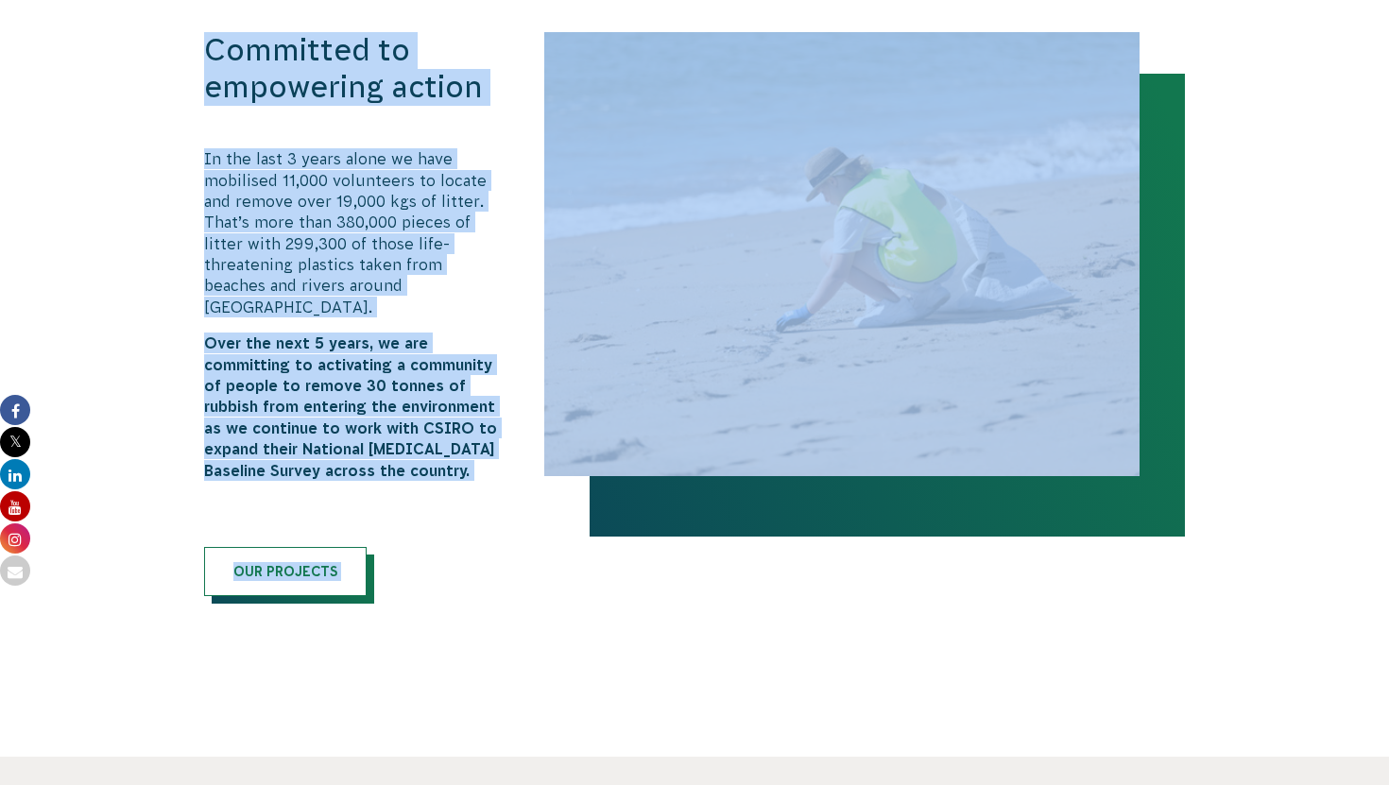
scroll to position [1214, 0]
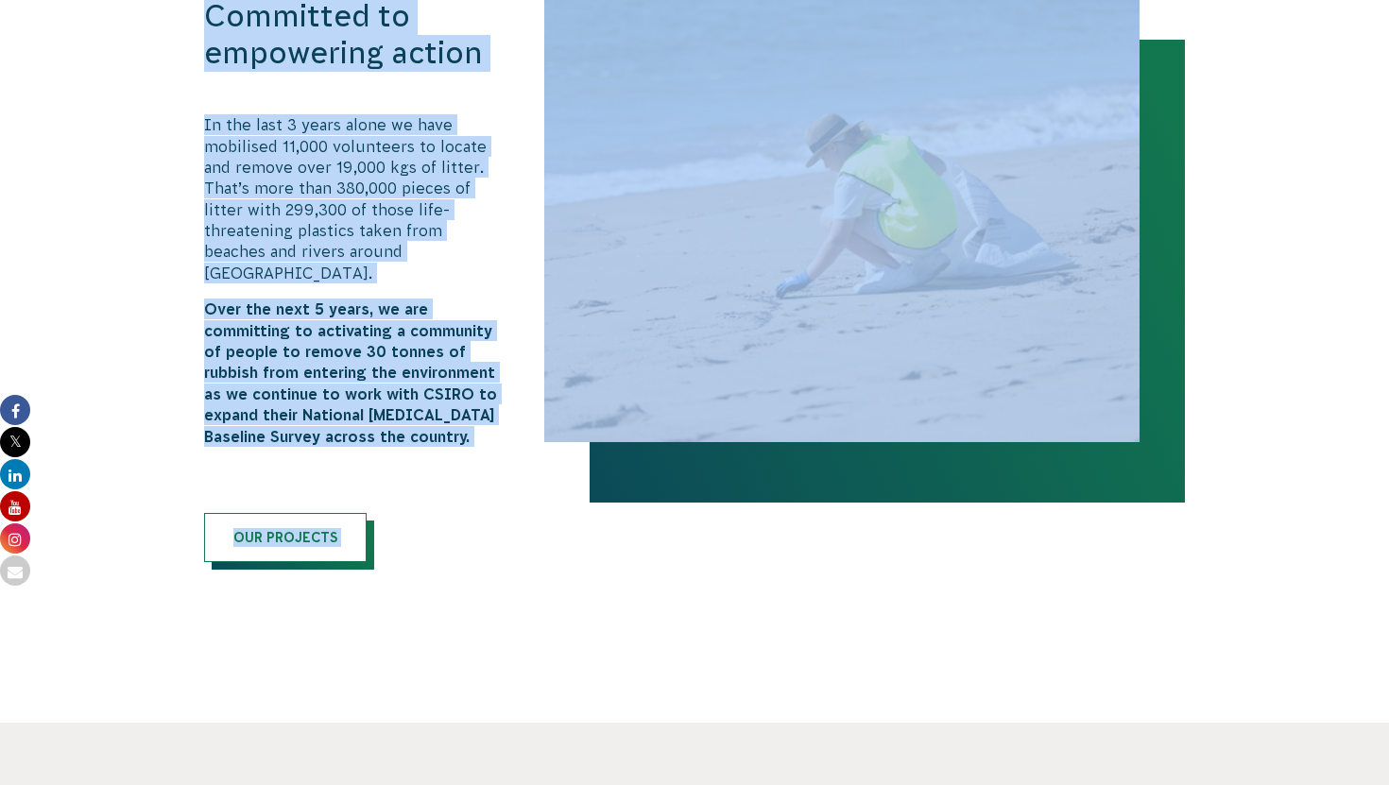
drag, startPoint x: 1103, startPoint y: 381, endPoint x: 1055, endPoint y: 711, distance: 334.1
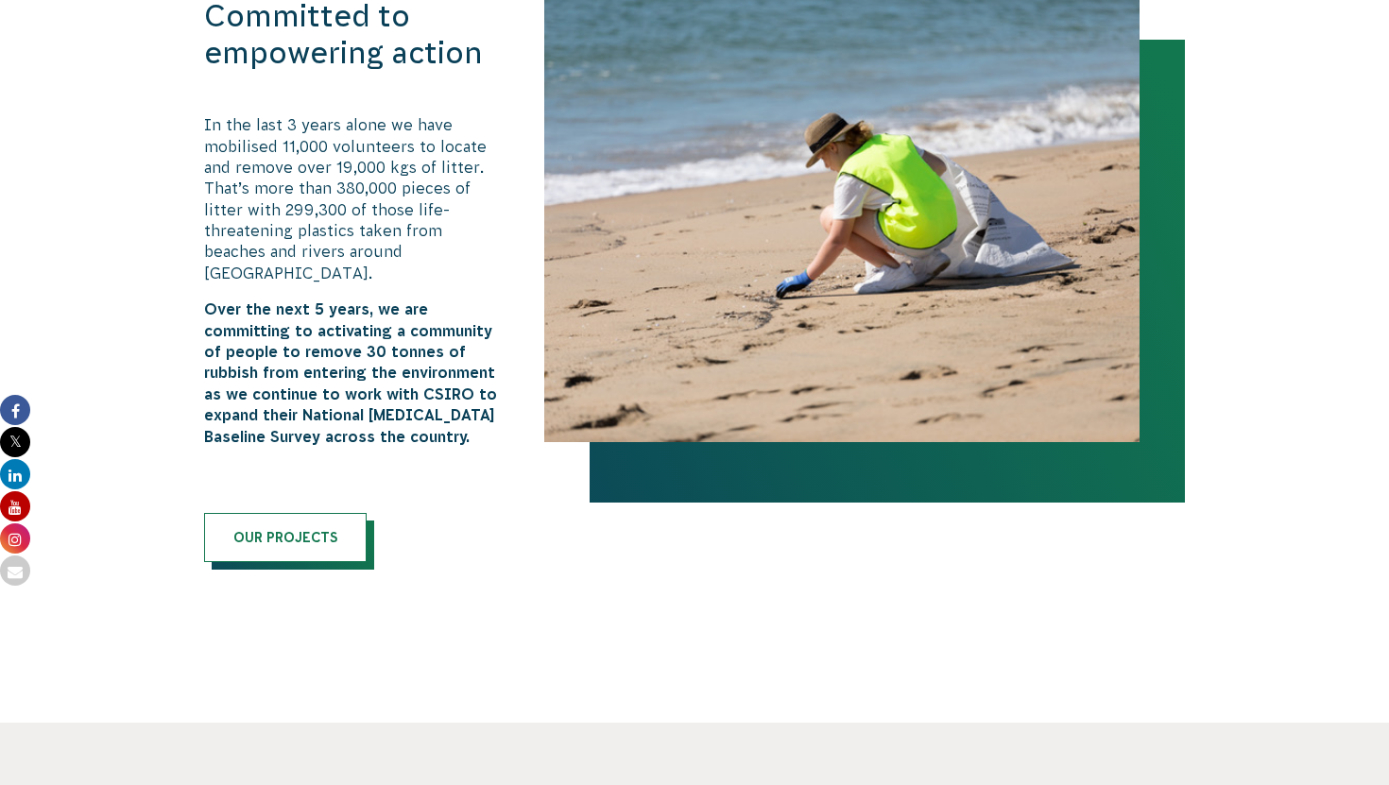
click at [869, 591] on section "Committed to empowering action In the last 3 years alone we have mobilised 11,0…" at bounding box center [694, 304] width 1389 height 838
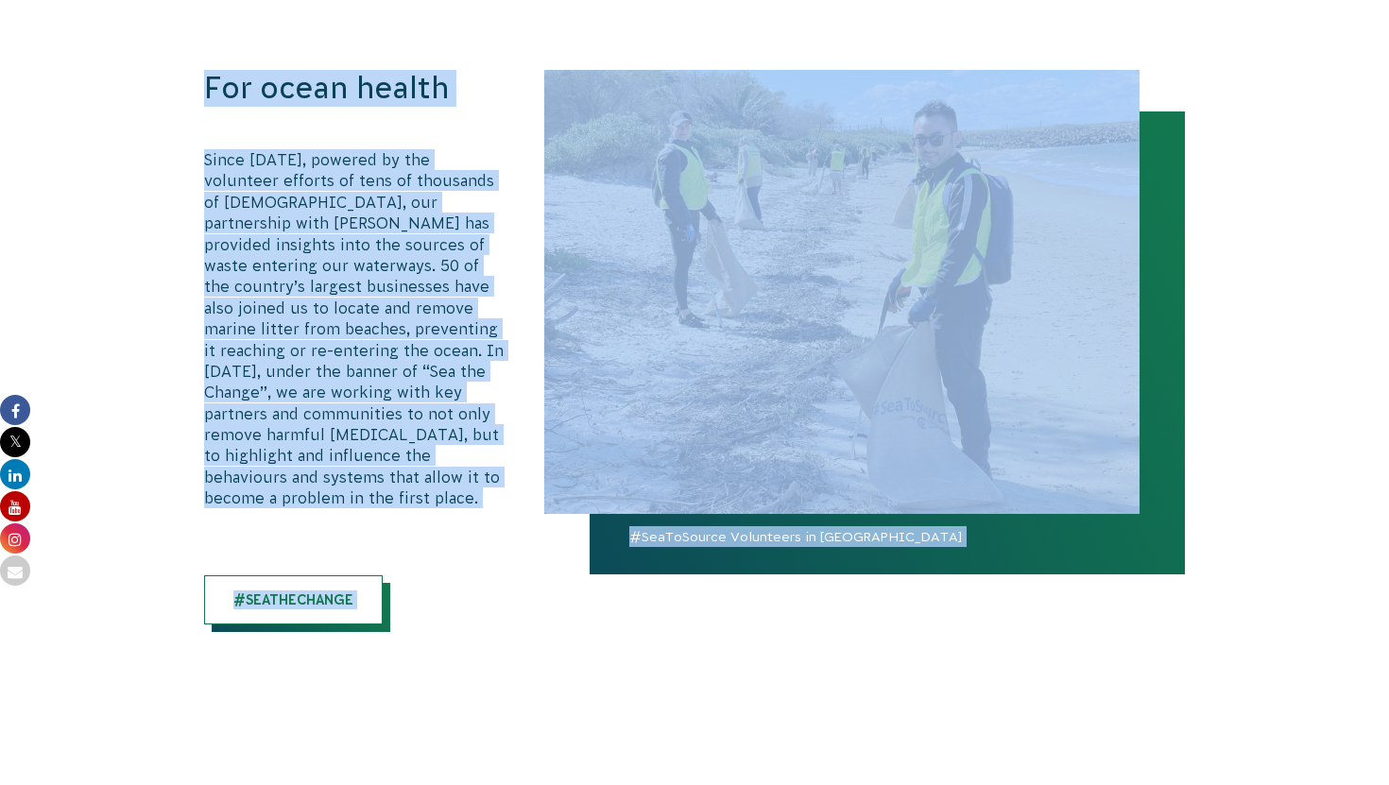
scroll to position [2253, 0]
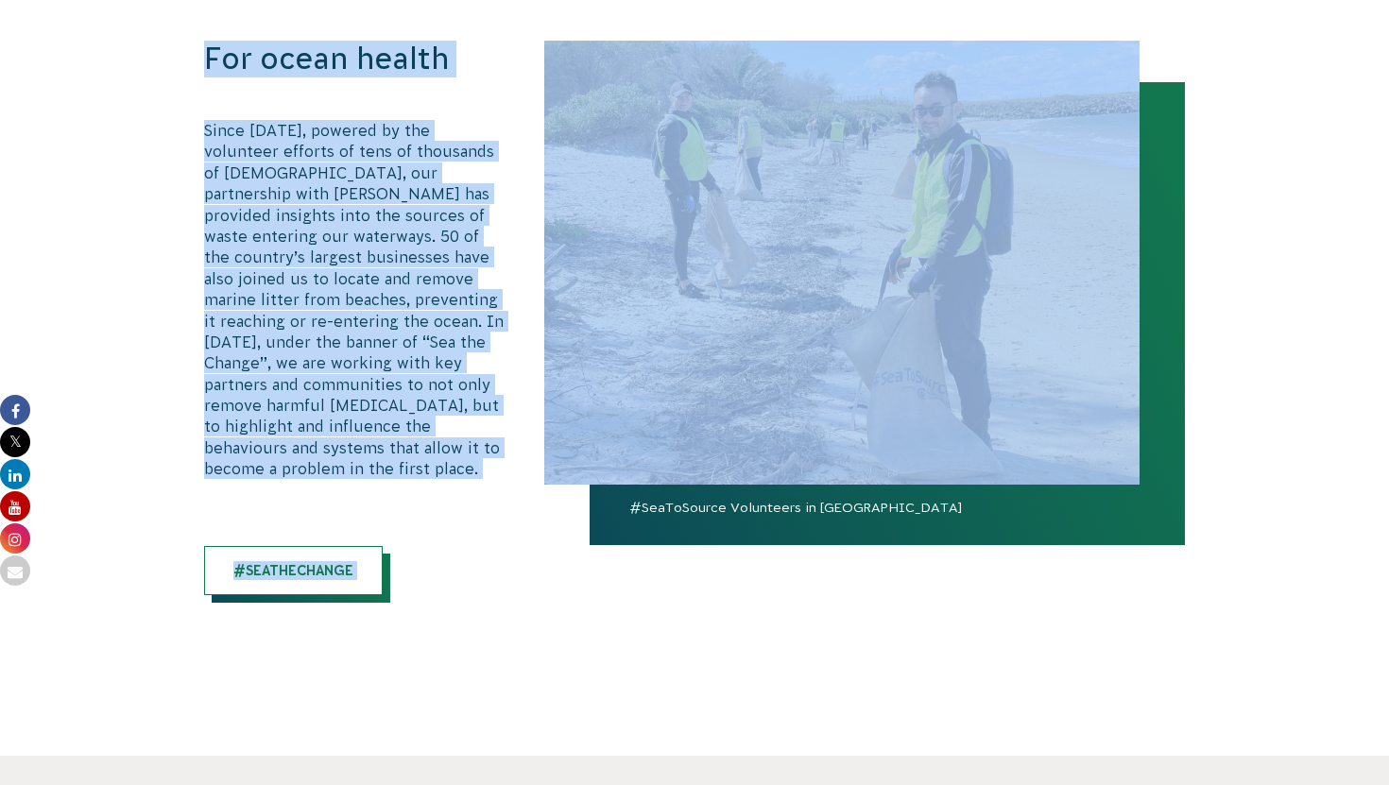
drag, startPoint x: 514, startPoint y: 537, endPoint x: 533, endPoint y: 709, distance: 172.9
click at [537, 705] on section "For ocean health Since [DATE], powered by the volunteer efforts of tens of thou…" at bounding box center [694, 341] width 1389 height 828
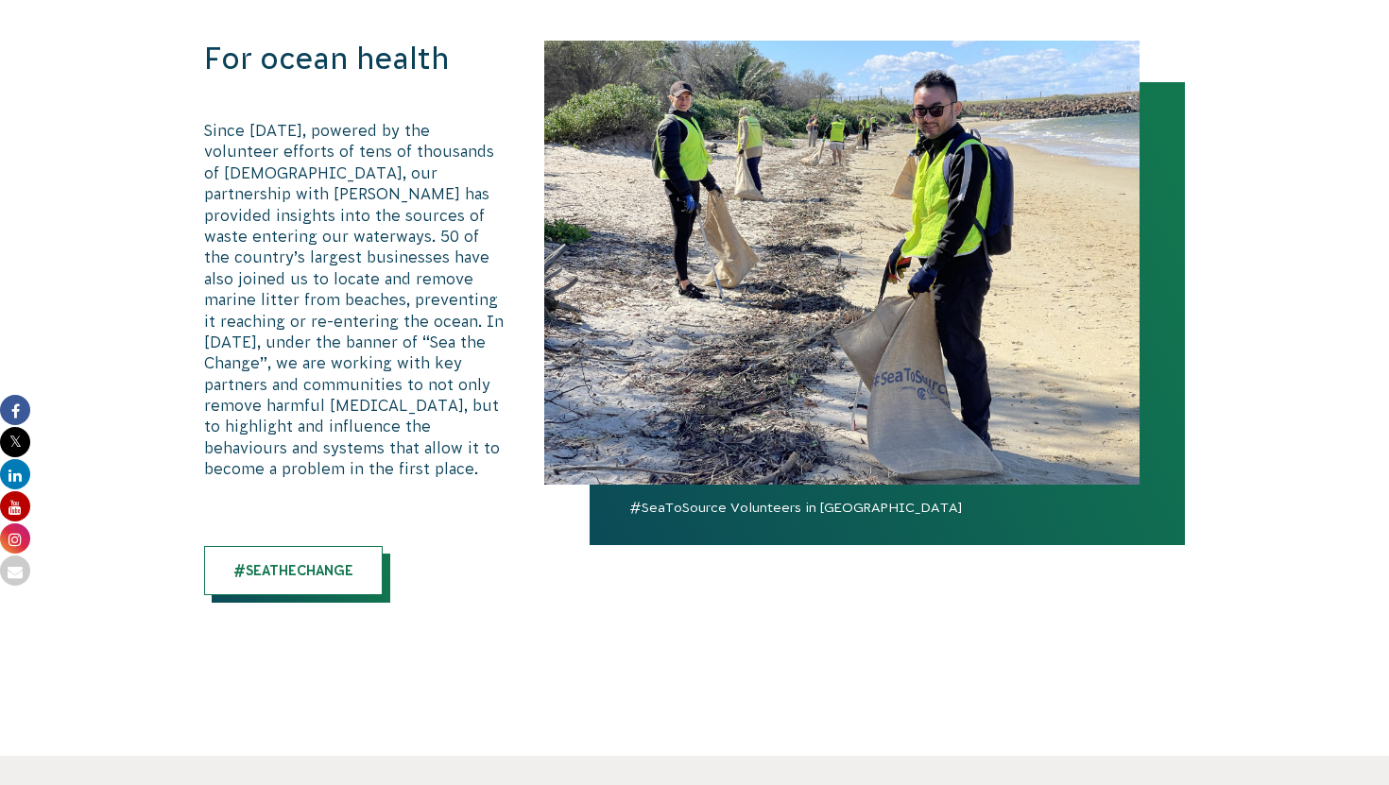
click at [384, 554] on span at bounding box center [301, 578] width 179 height 49
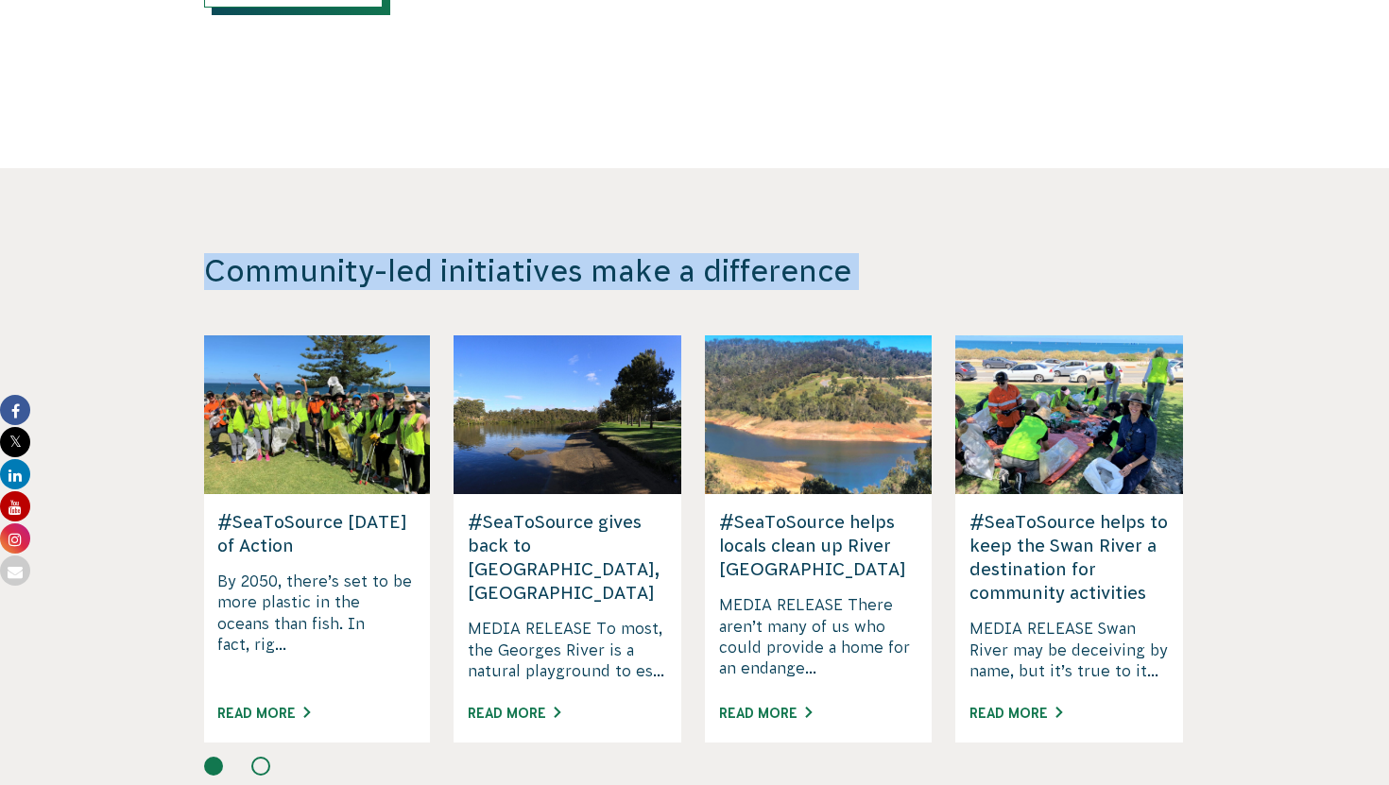
scroll to position [2970, 0]
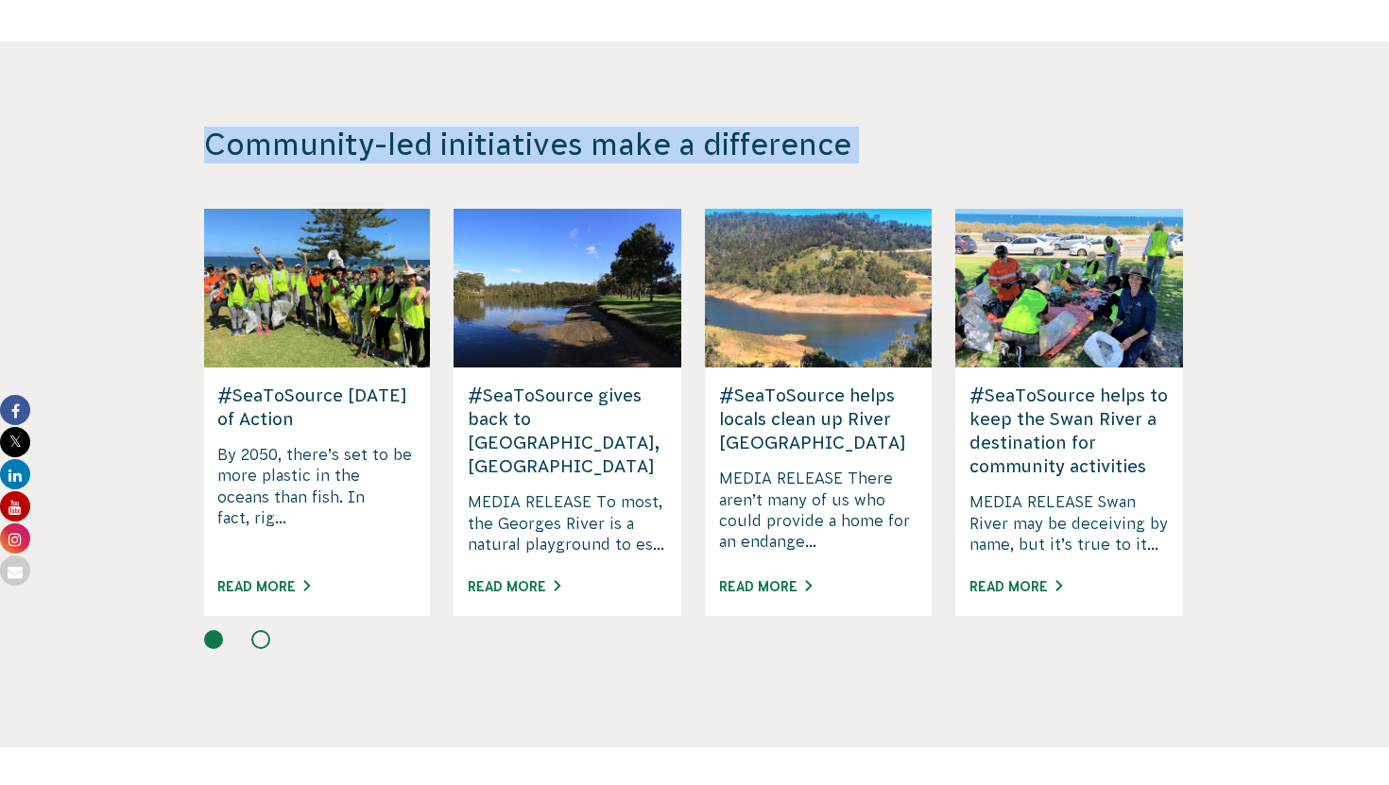
drag, startPoint x: 402, startPoint y: 423, endPoint x: 397, endPoint y: 784, distance: 360.9
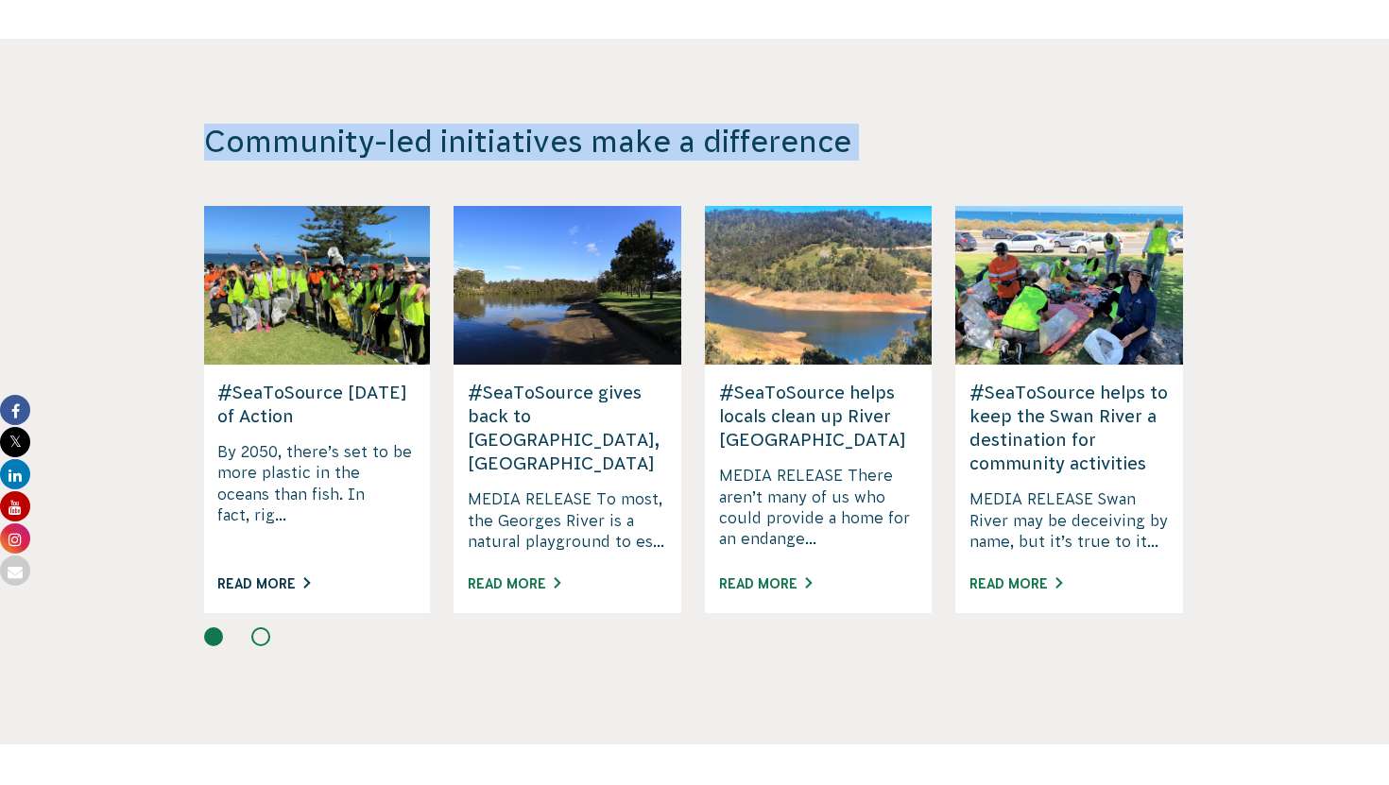
click at [277, 576] on link "Read More" at bounding box center [263, 583] width 93 height 15
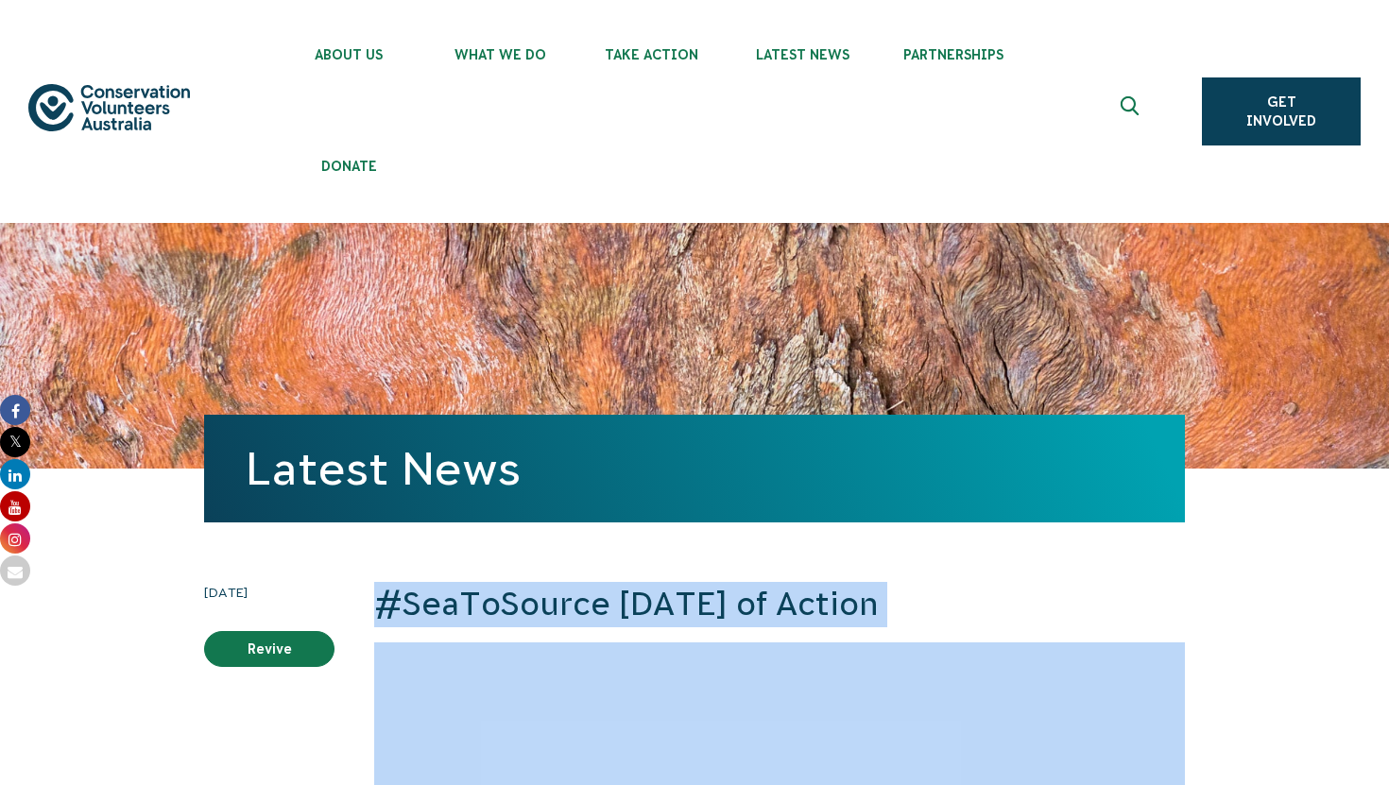
drag, startPoint x: 898, startPoint y: 573, endPoint x: 894, endPoint y: 674, distance: 101.2
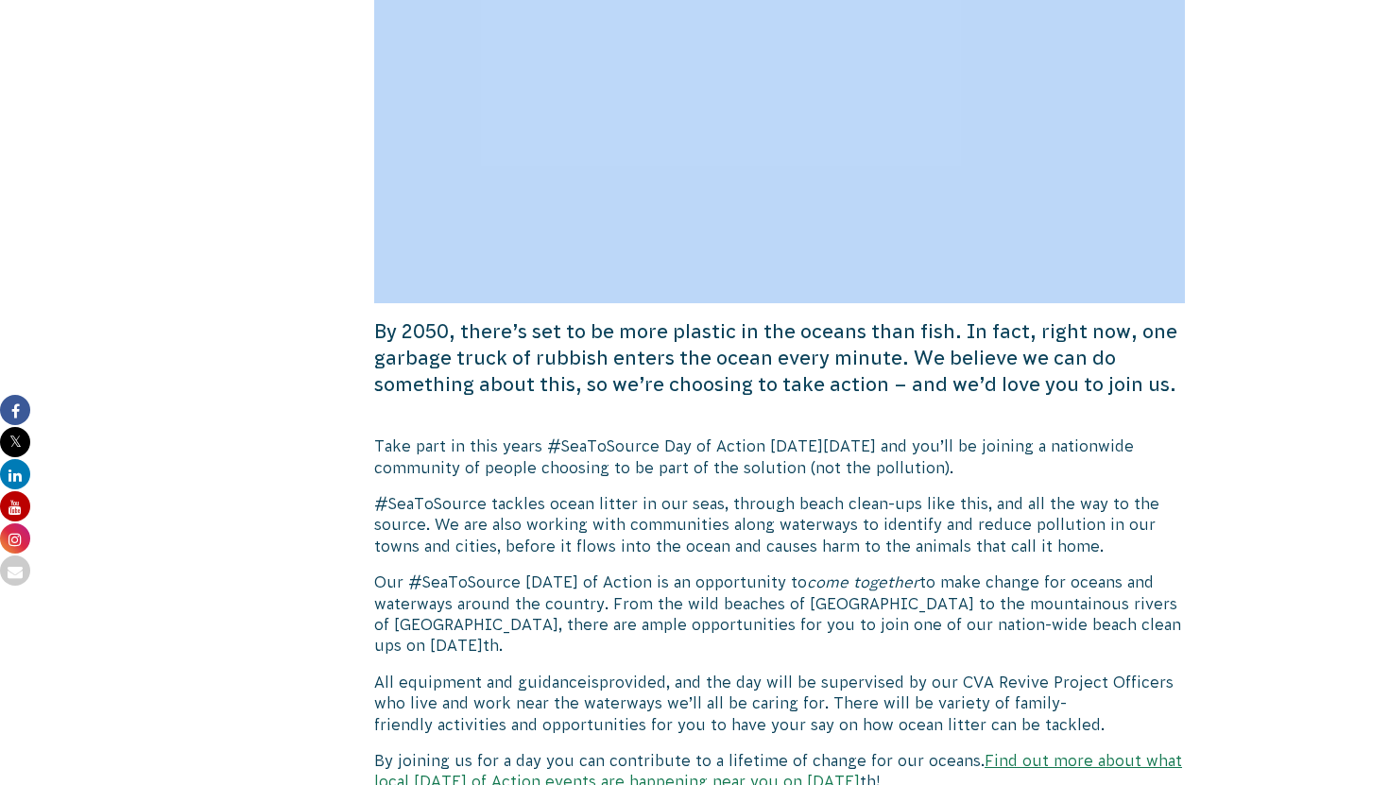
scroll to position [831, 0]
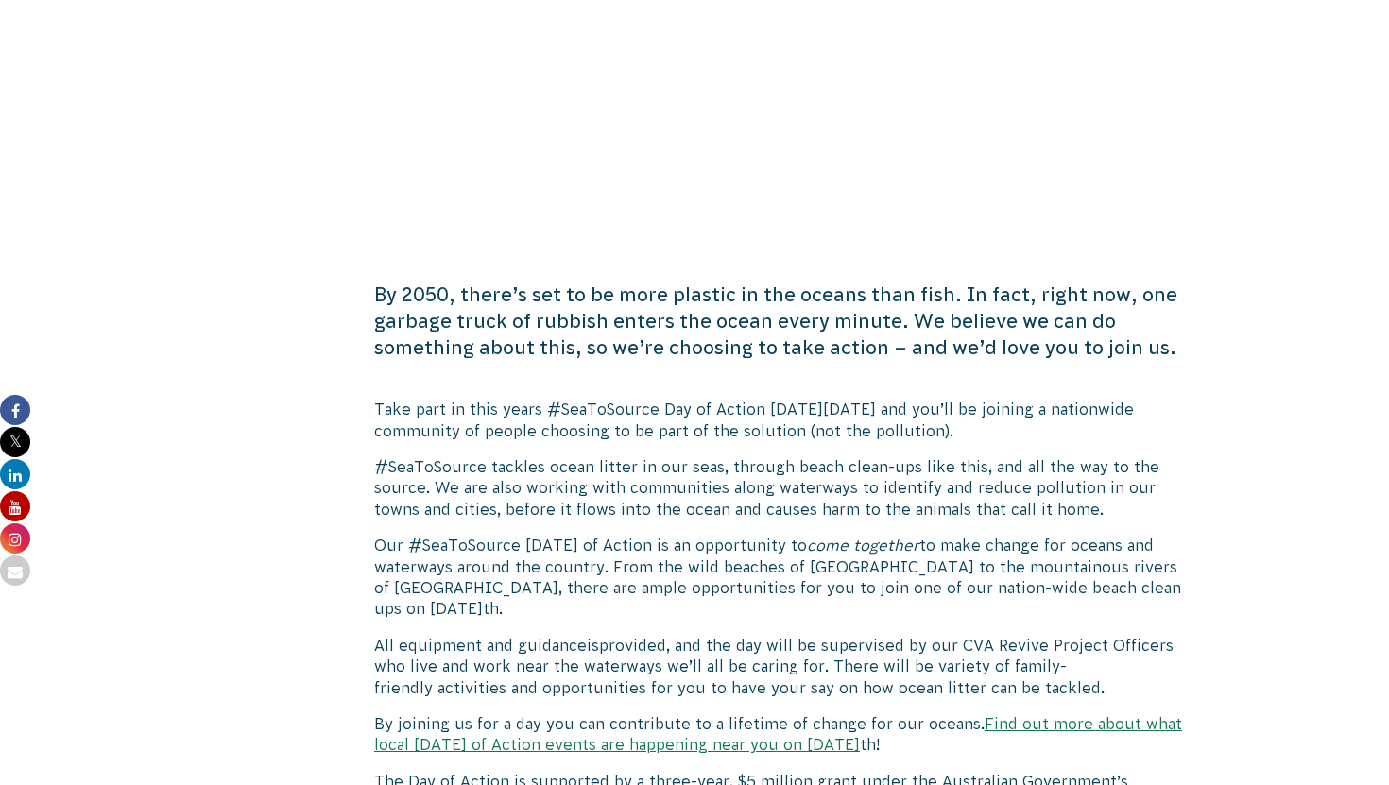
click at [1183, 419] on p "Take part in this years #SeaToSource Day of Action next Sunday 11 April and you…" at bounding box center [779, 420] width 810 height 43
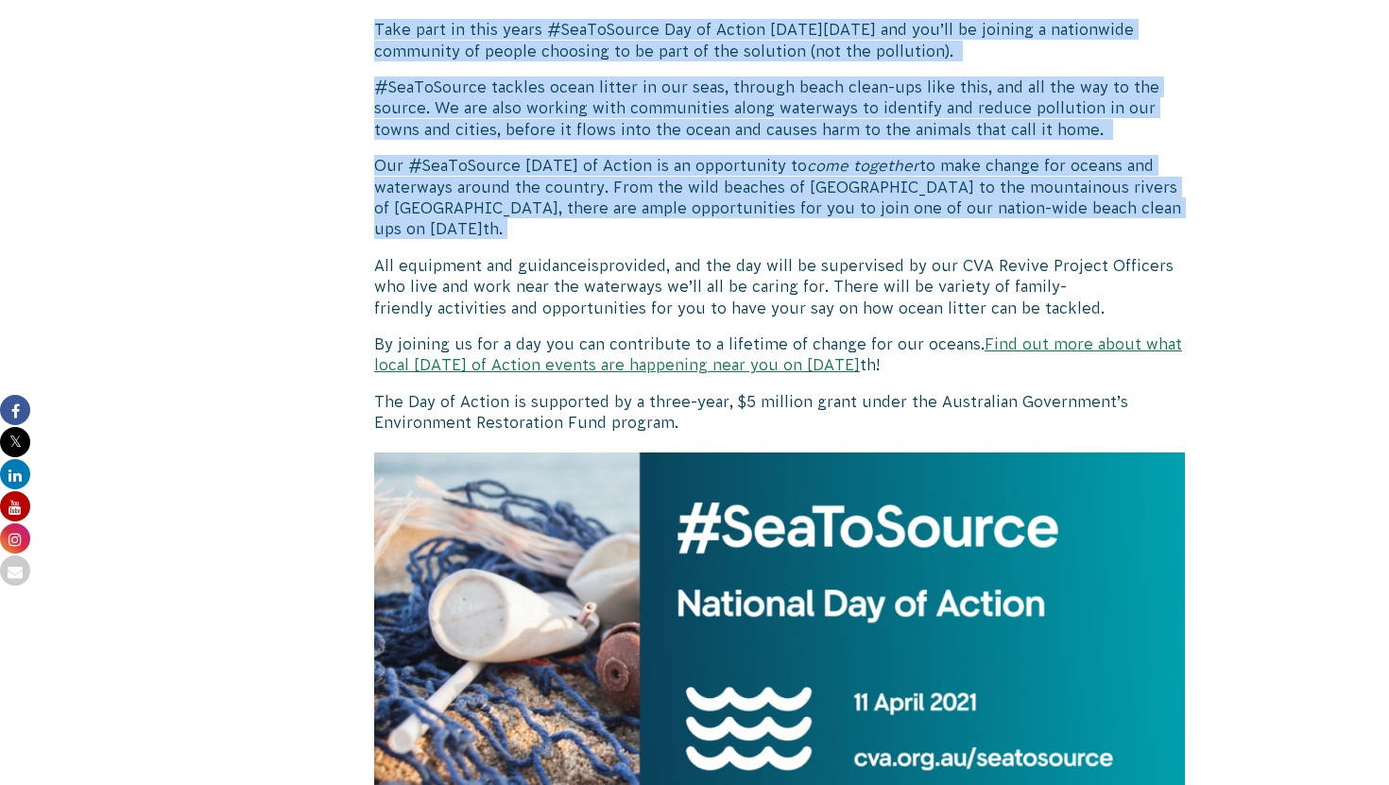
scroll to position [503, 0]
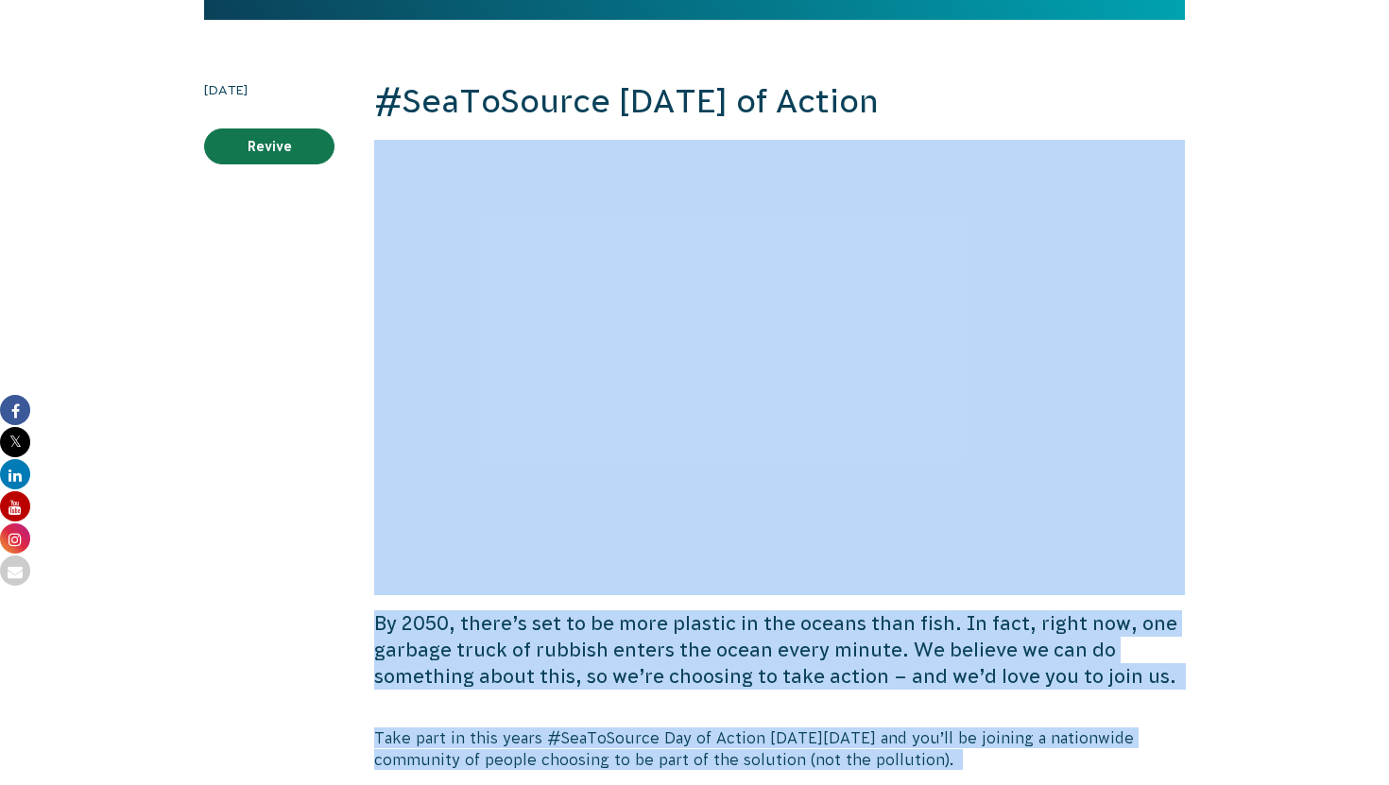
drag, startPoint x: 1044, startPoint y: 625, endPoint x: 1082, endPoint y: 204, distance: 423.1
